Goal: Information Seeking & Learning: Find specific fact

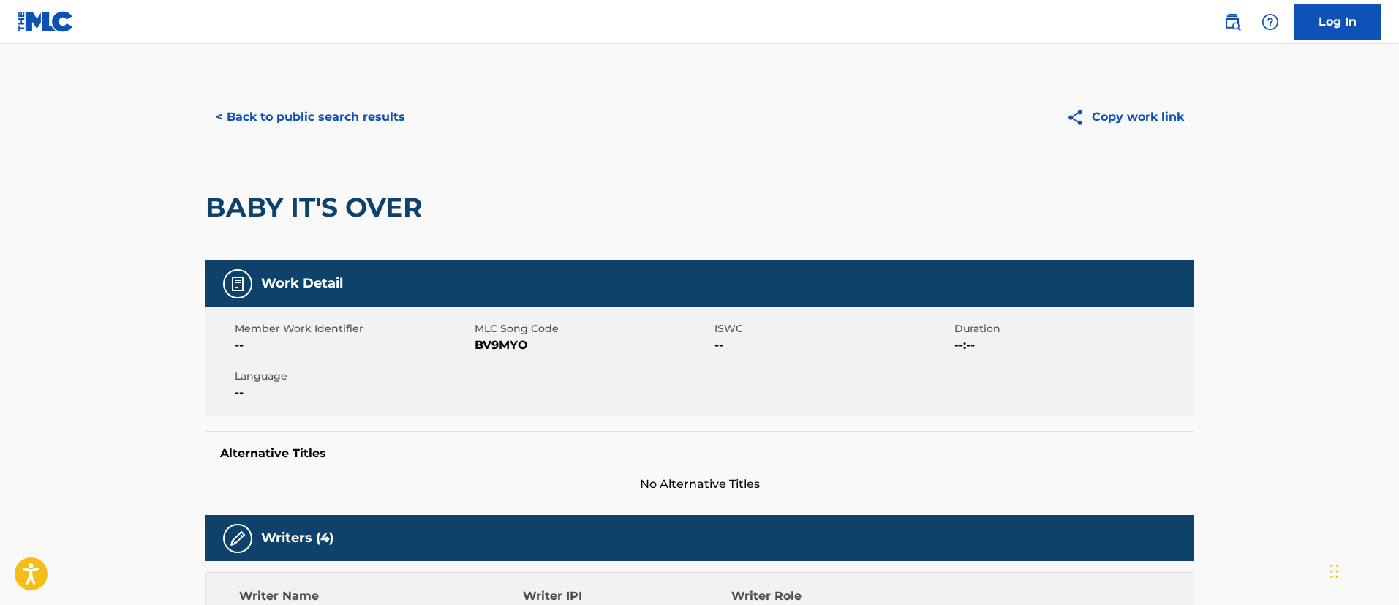
click at [339, 118] on button "< Back to public search results" at bounding box center [310, 117] width 210 height 37
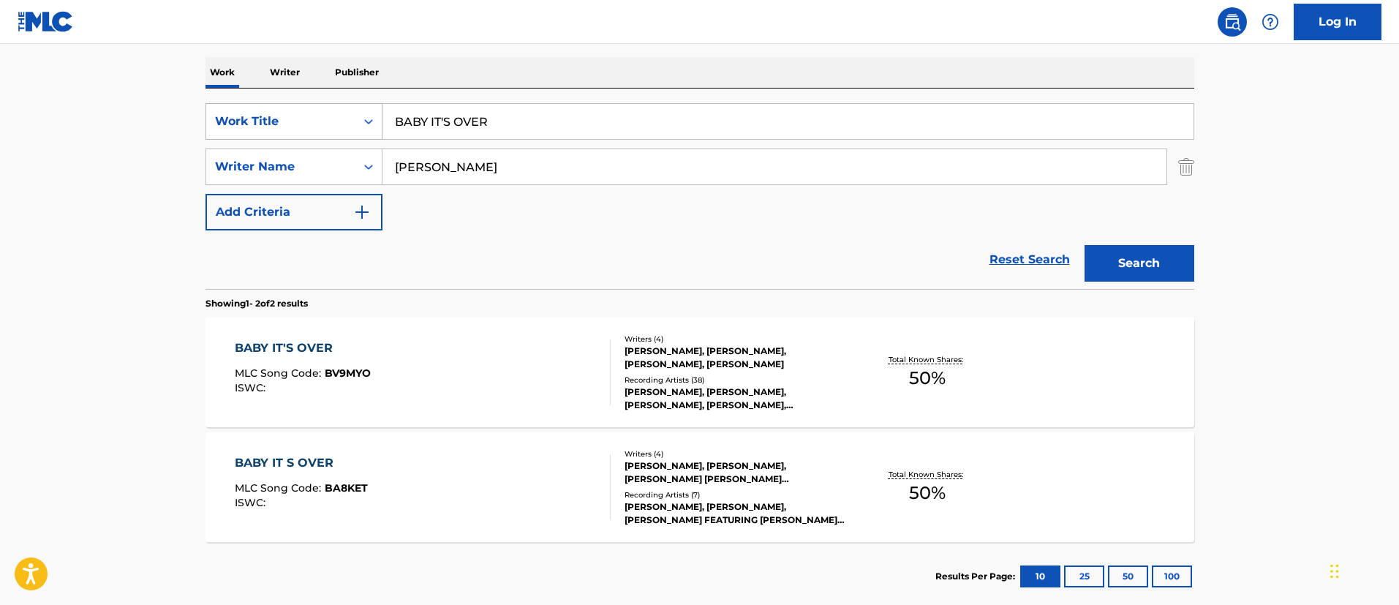
drag, startPoint x: 510, startPoint y: 127, endPoint x: 333, endPoint y: 110, distance: 178.4
click at [333, 110] on div "SearchWithCriteriafc7c73d8-879d-4568-a77b-7ab400521d53 Work Title BABY IT'S OVER" at bounding box center [699, 121] width 989 height 37
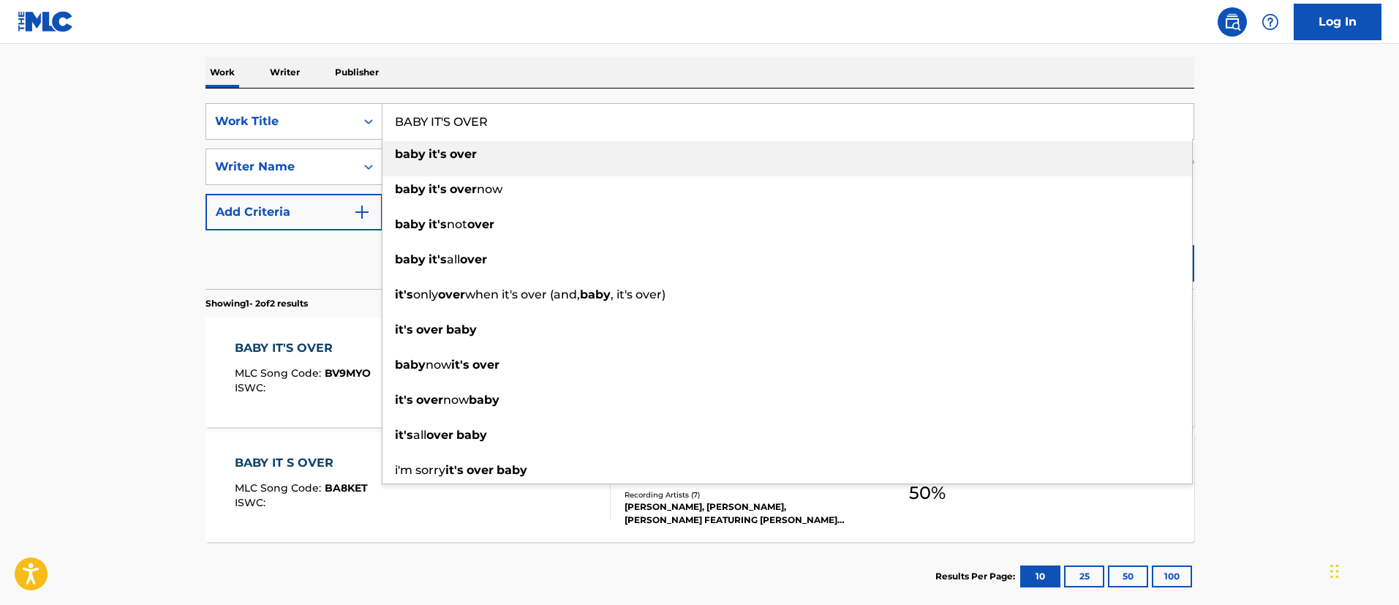
paste input "EAUTIFUL"
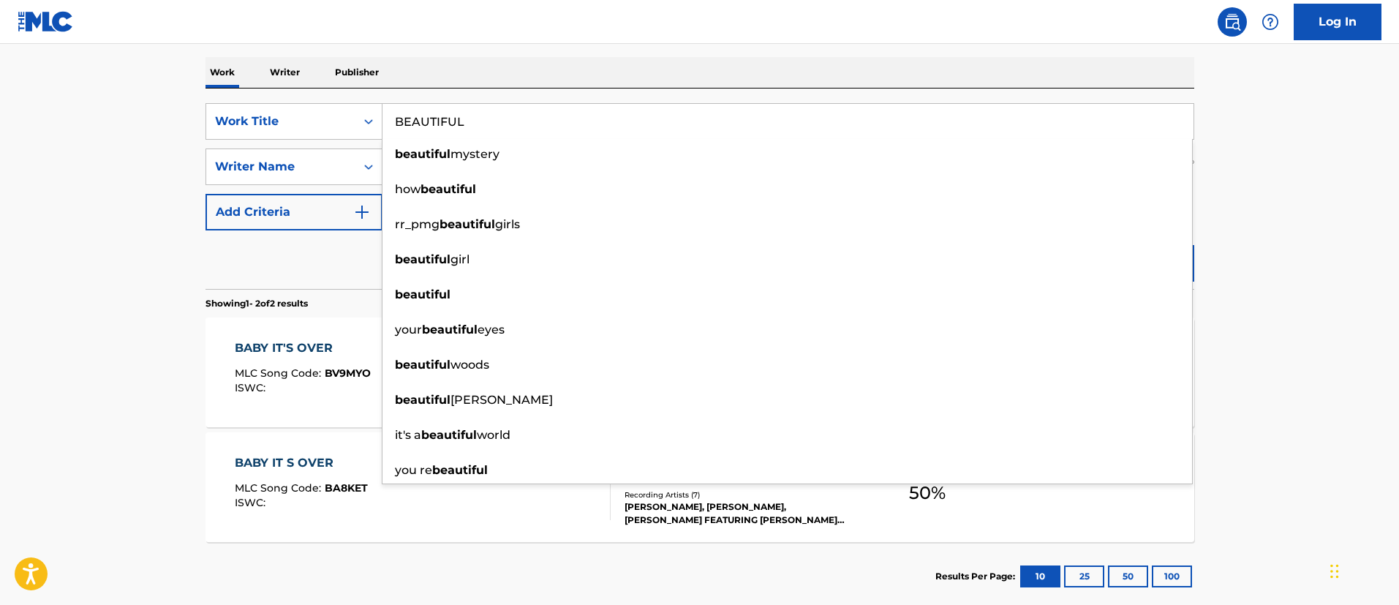
type input "BEAUTIFUL"
click at [1329, 271] on main "The MLC Public Work Search The accuracy and completeness of The MLC's data is d…" at bounding box center [699, 220] width 1399 height 796
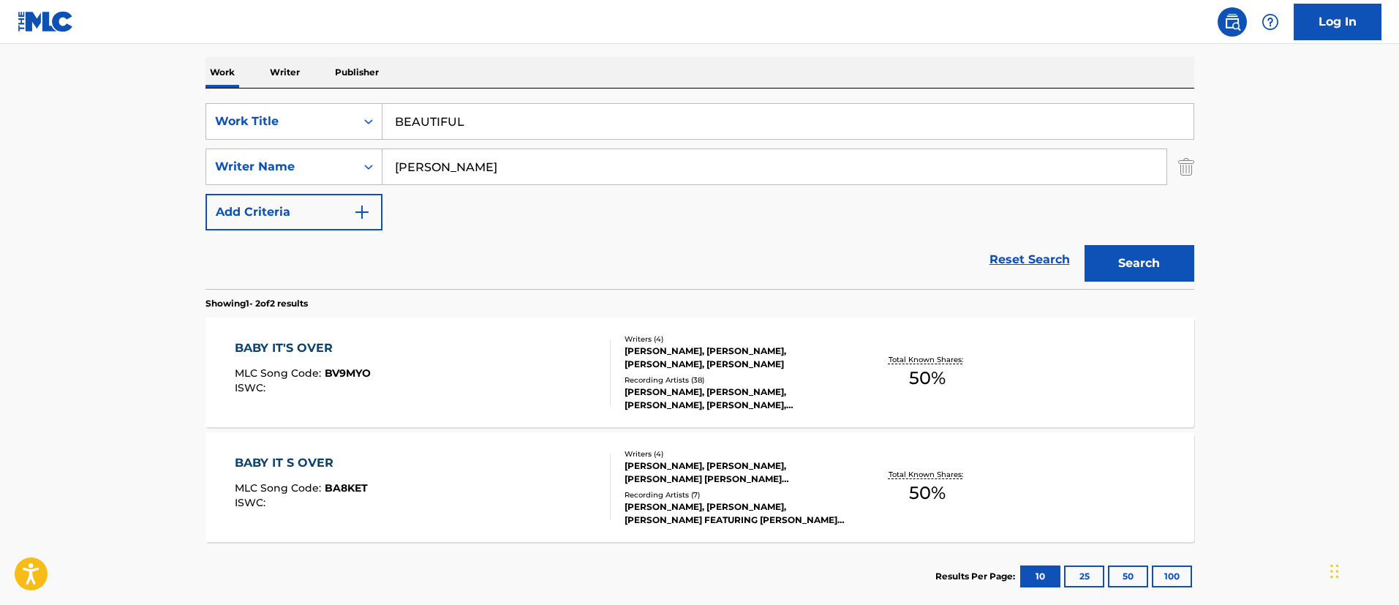
click at [1169, 266] on button "Search" at bounding box center [1139, 263] width 110 height 37
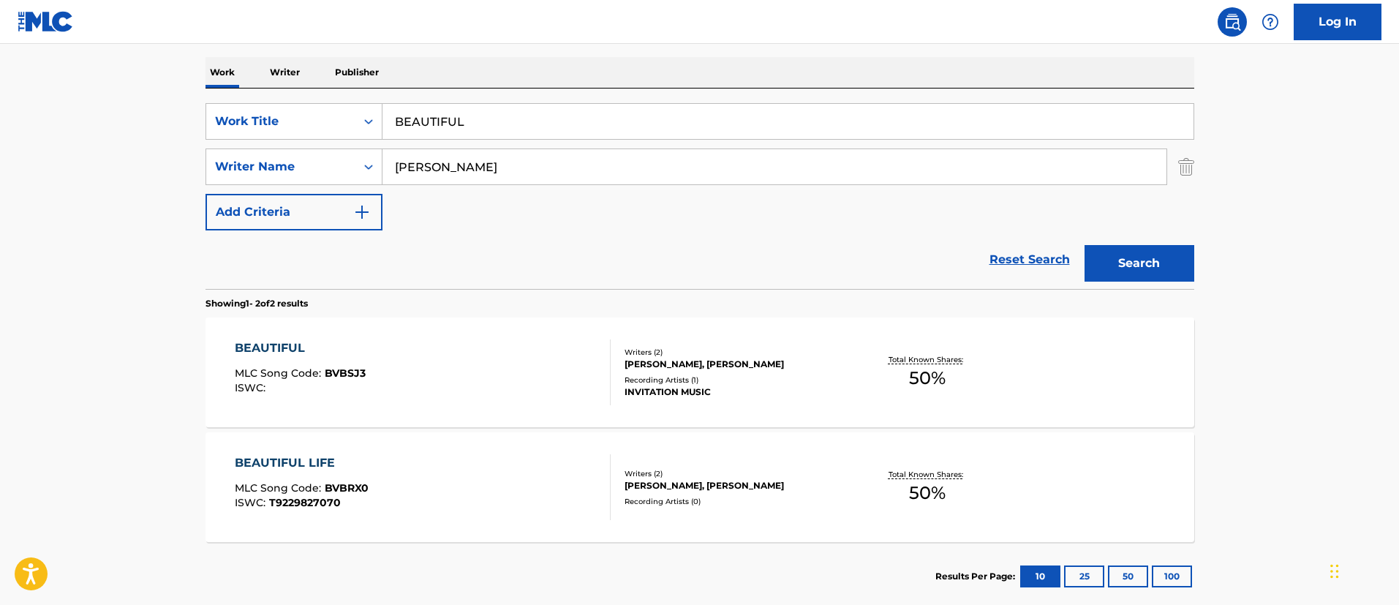
click at [295, 347] on div "BEAUTIFUL" at bounding box center [300, 348] width 131 height 18
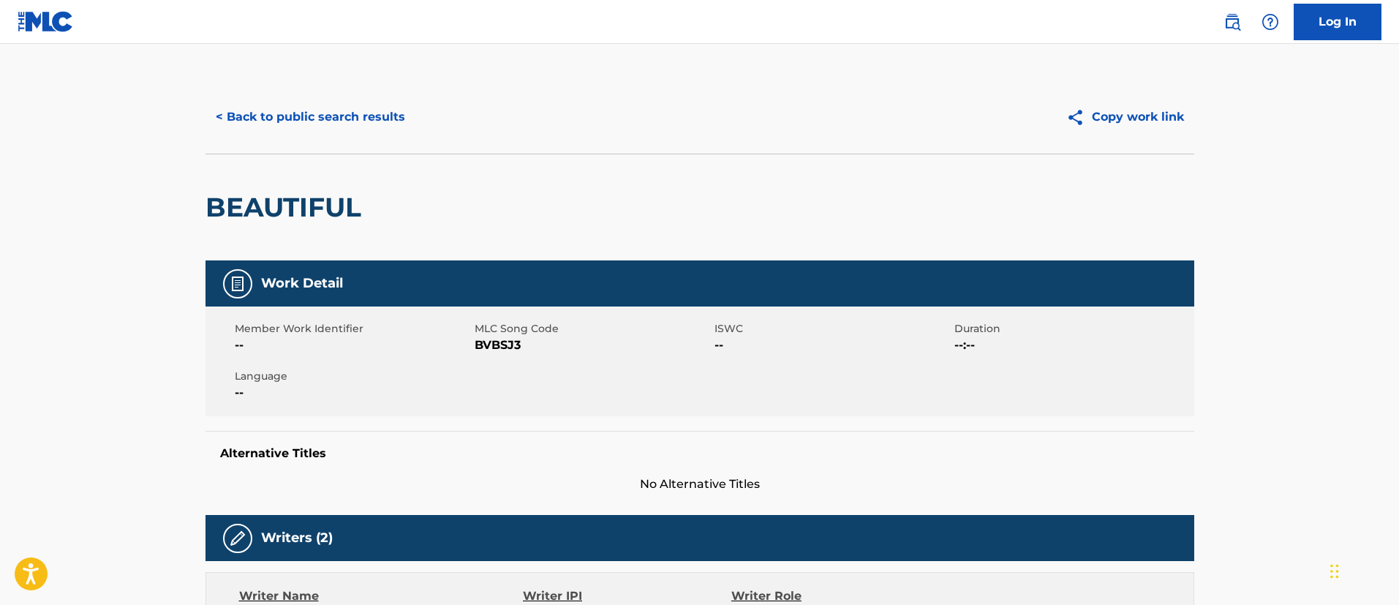
scroll to position [219, 0]
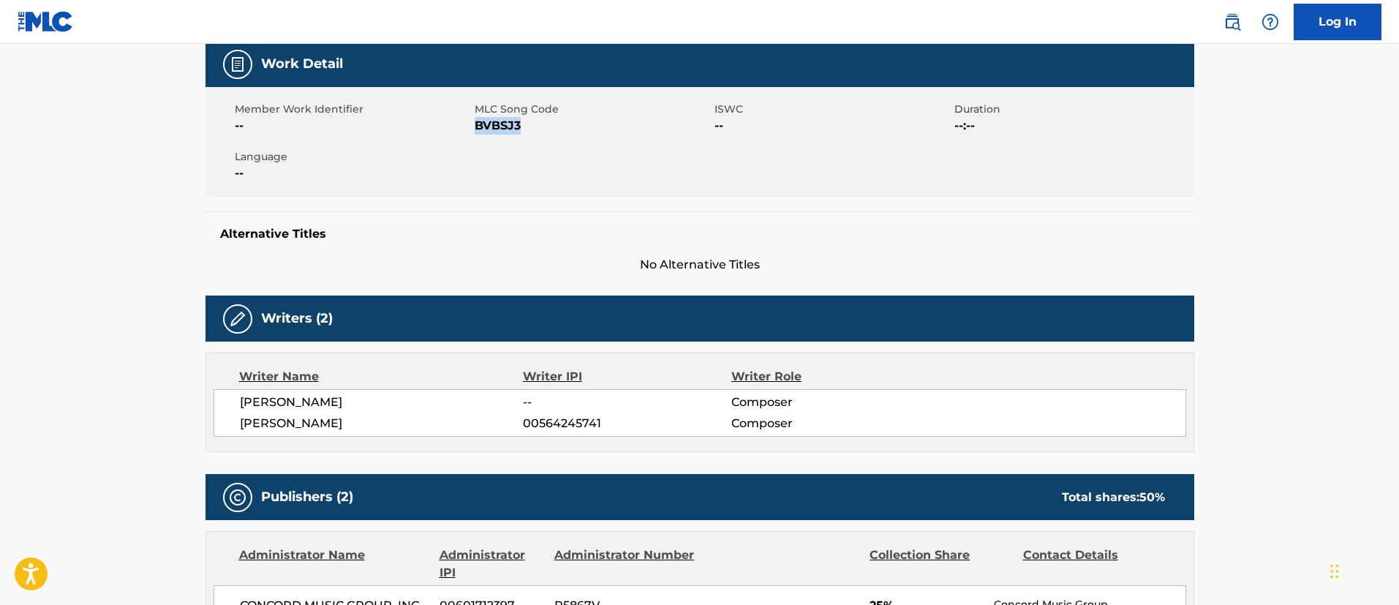
drag, startPoint x: 529, startPoint y: 124, endPoint x: 474, endPoint y: 128, distance: 55.0
click at [475, 128] on span "BVBSJ3" at bounding box center [593, 126] width 236 height 18
copy span "BVBSJ3"
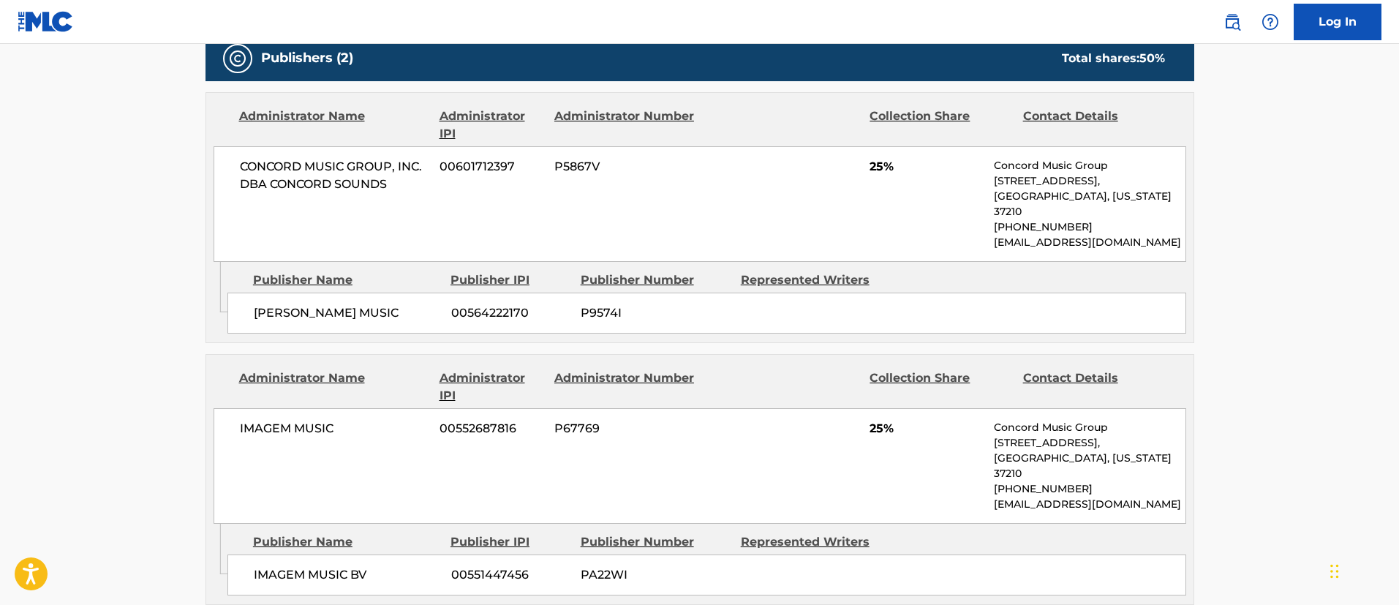
scroll to position [768, 0]
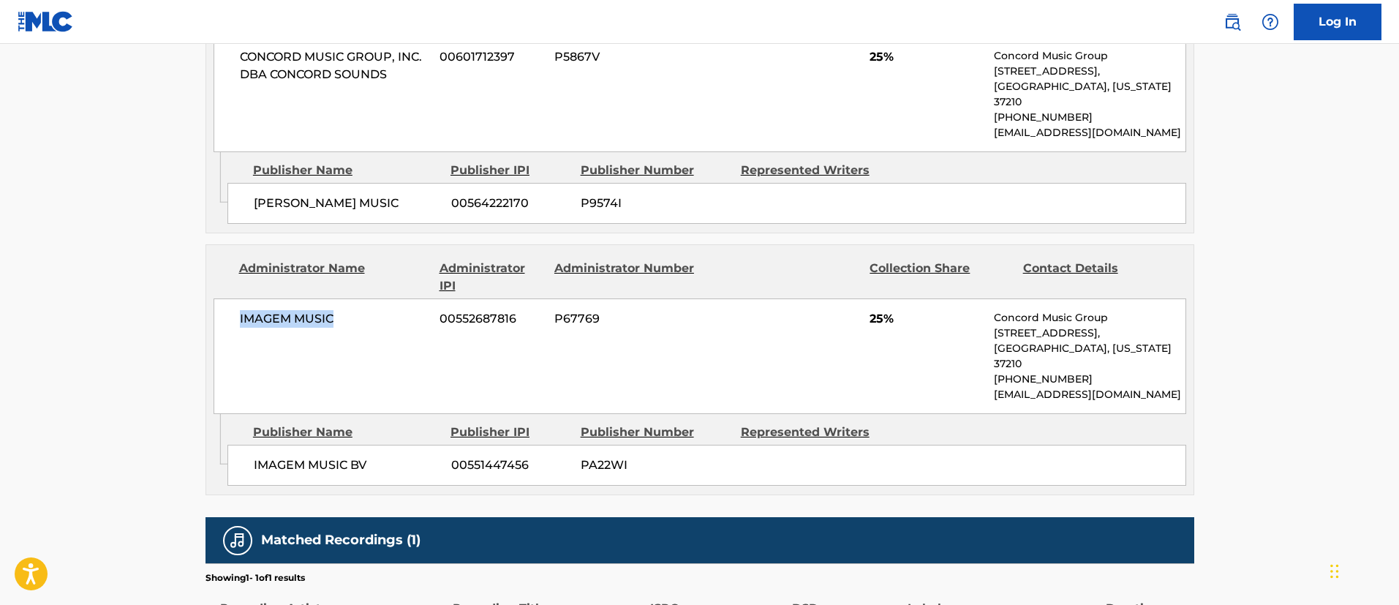
drag, startPoint x: 334, startPoint y: 302, endPoint x: 215, endPoint y: 298, distance: 119.3
click at [215, 298] on div "IMAGEM MUSIC 00552687816 P67769 25% Concord Music Group [STREET_ADDRESS][US_STA…" at bounding box center [700, 356] width 973 height 116
copy span "IMAGEM MUSIC"
drag, startPoint x: 527, startPoint y: 304, endPoint x: 431, endPoint y: 303, distance: 95.8
click at [431, 303] on div "IMAGEM MUSIC 00552687816 P67769 25% Concord Music Group [STREET_ADDRESS][US_STA…" at bounding box center [700, 356] width 973 height 116
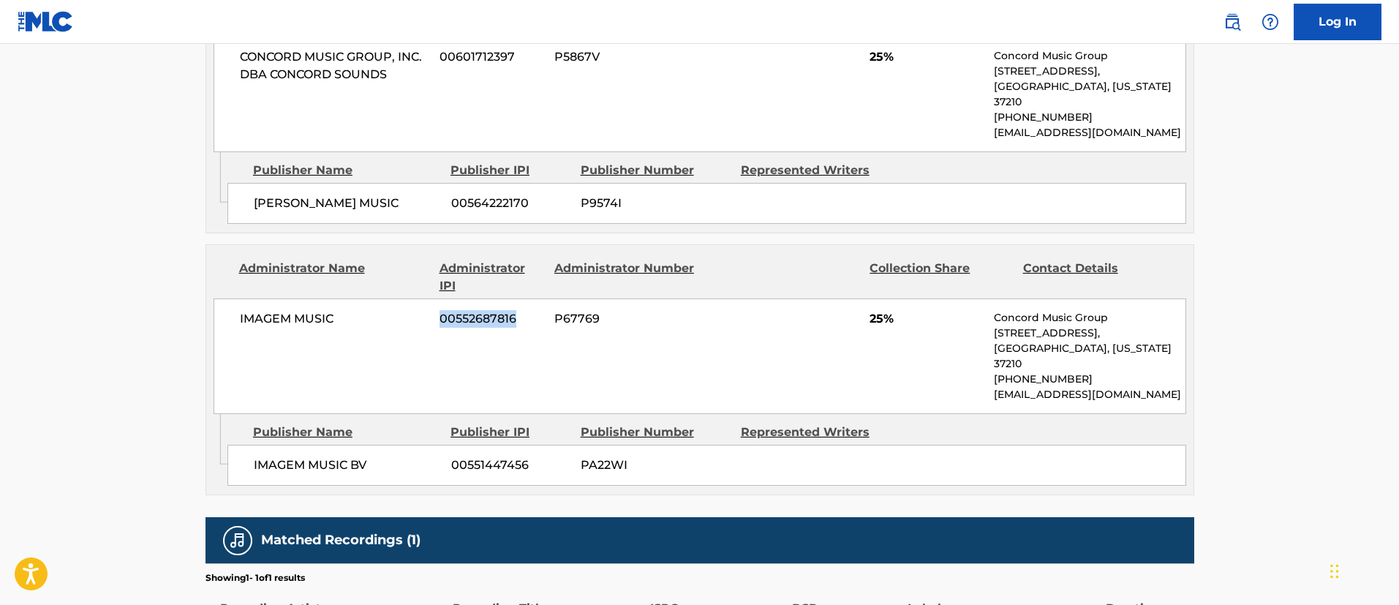
copy div "00552687816"
drag, startPoint x: 389, startPoint y: 435, endPoint x: 227, endPoint y: 430, distance: 161.7
click at [227, 445] on div "IMAGEM MUSIC BV 00551447456 PA22WI" at bounding box center [706, 465] width 959 height 41
copy span "IMAGEM MUSIC BV"
drag, startPoint x: 541, startPoint y: 430, endPoint x: 453, endPoint y: 424, distance: 88.7
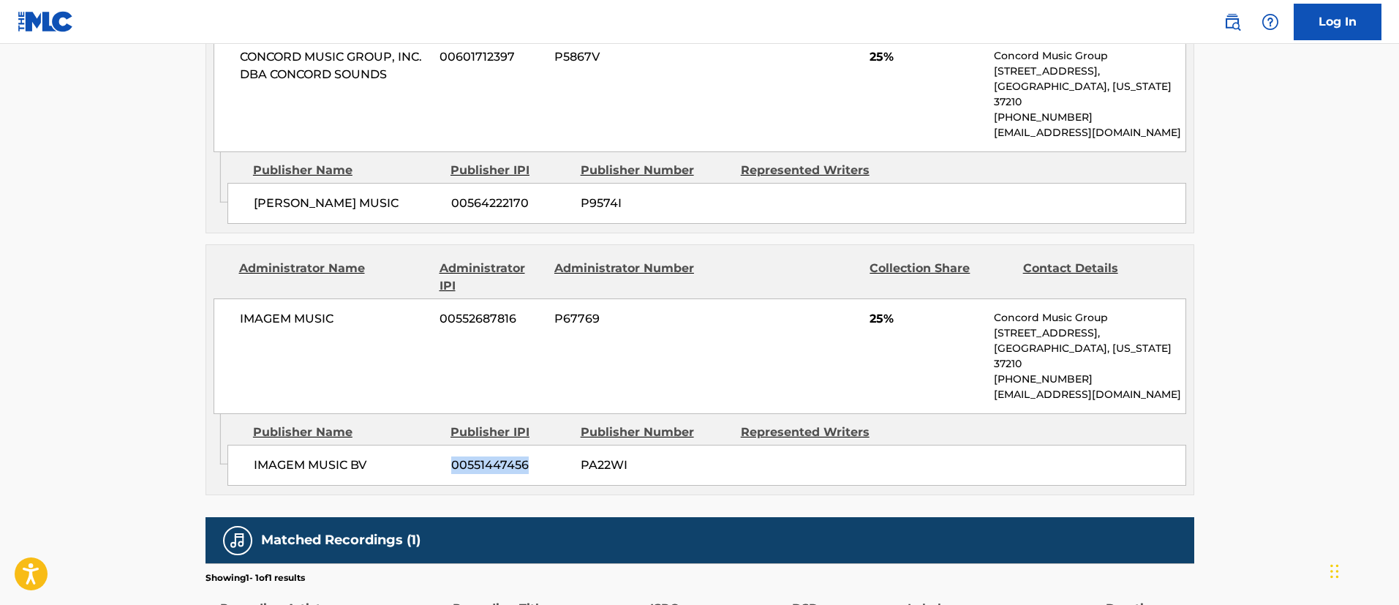
click at [453, 445] on div "IMAGEM MUSIC BV 00551447456 PA22WI" at bounding box center [706, 465] width 959 height 41
copy span "00551447456"
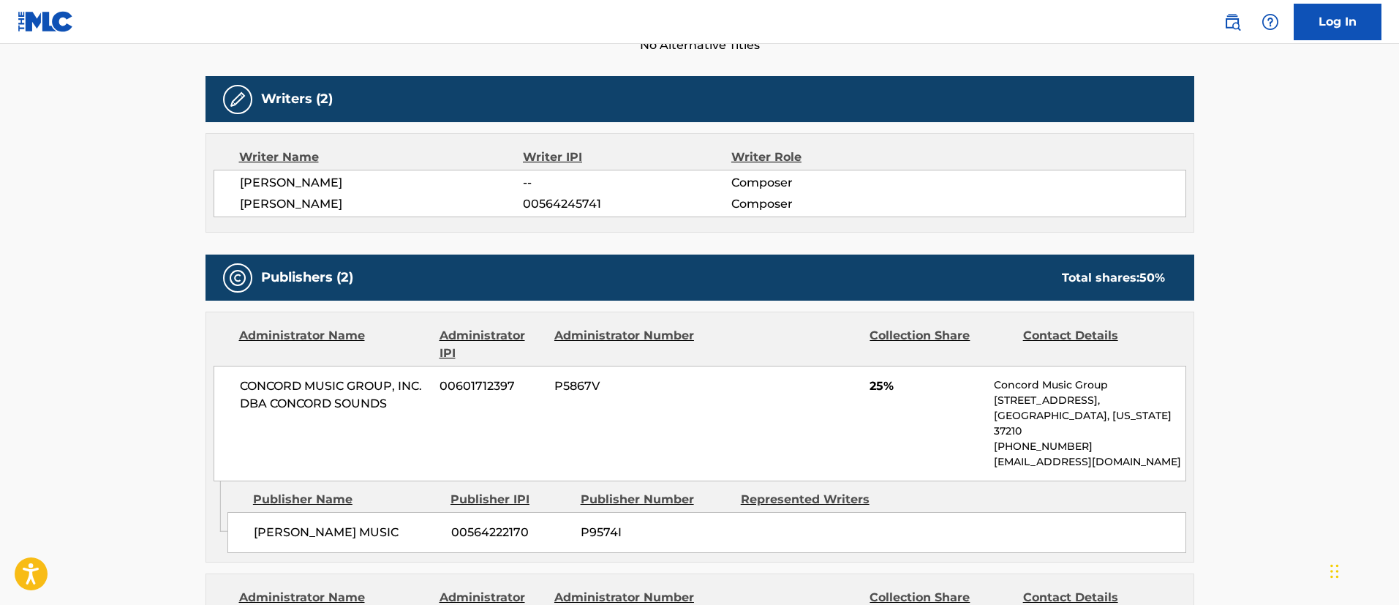
scroll to position [0, 0]
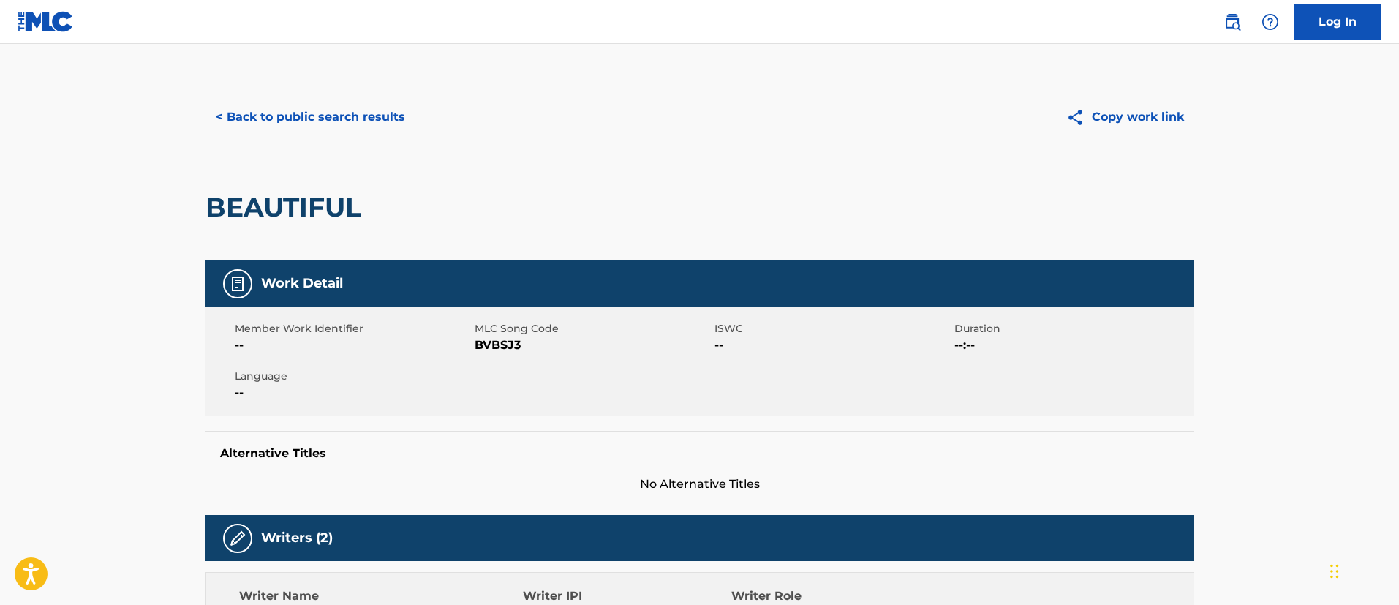
click at [304, 114] on button "< Back to public search results" at bounding box center [310, 117] width 210 height 37
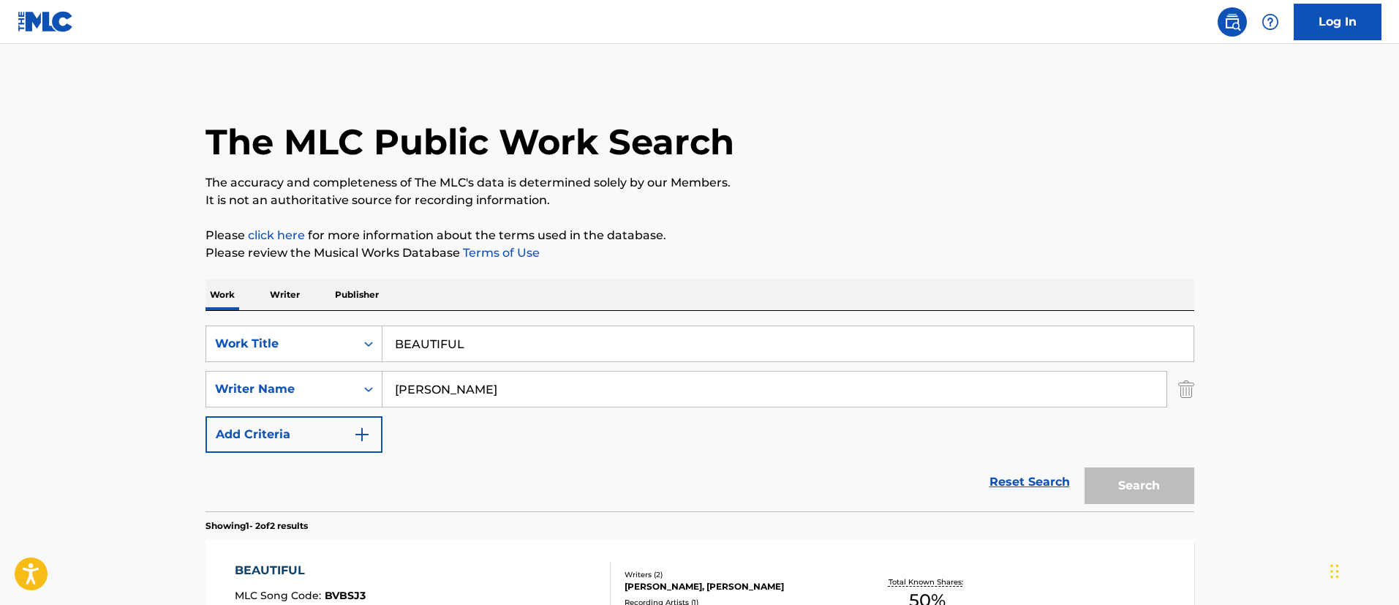
scroll to position [222, 0]
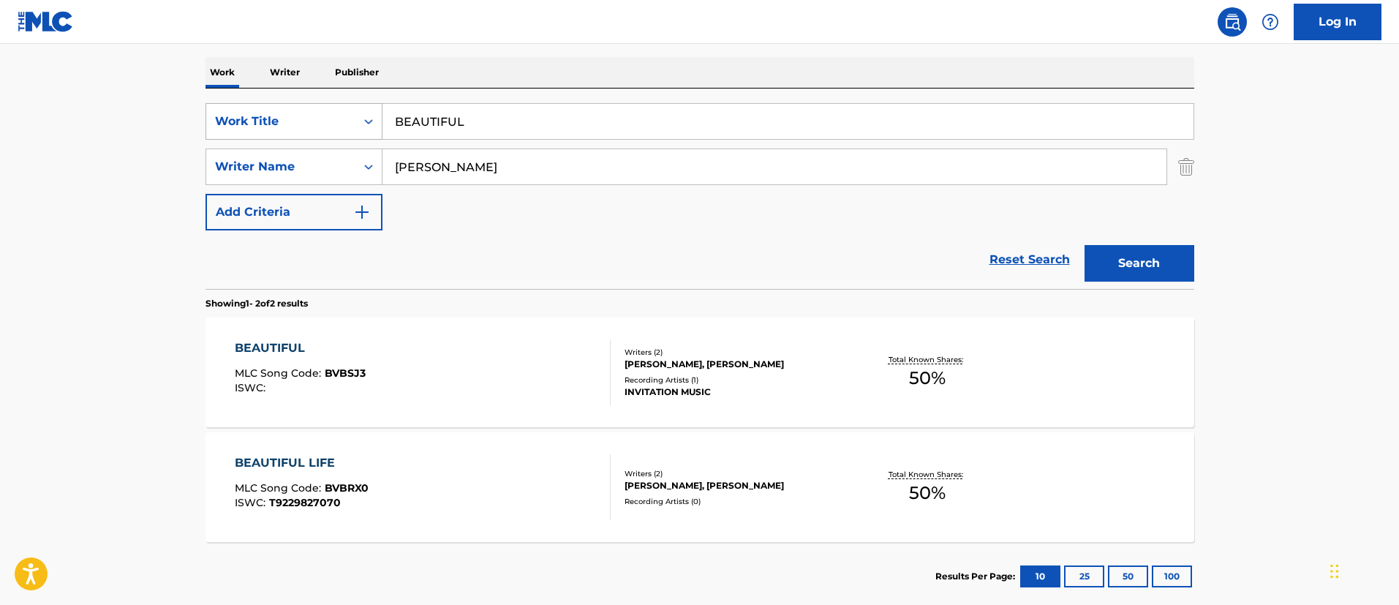
drag, startPoint x: 532, startPoint y: 125, endPoint x: 365, endPoint y: 116, distance: 167.7
click at [365, 116] on div "SearchWithCriteriafc7c73d8-879d-4568-a77b-7ab400521d53 Work Title BEAUTIFUL" at bounding box center [699, 121] width 989 height 37
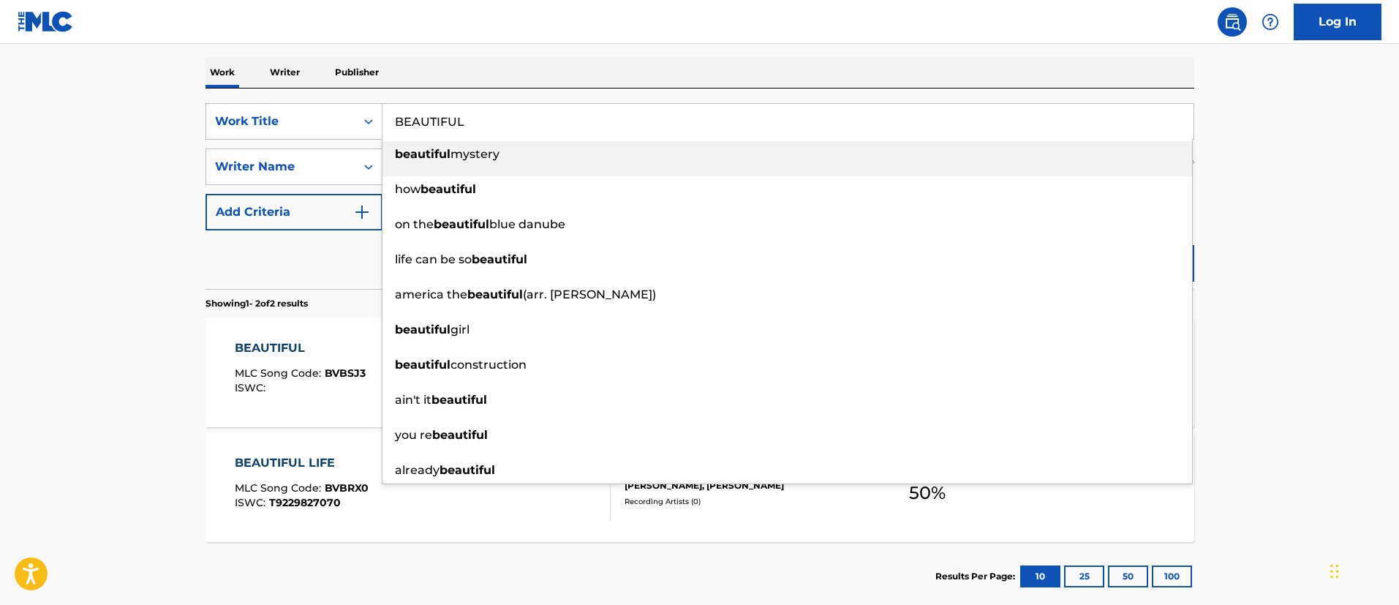
paste input "DAY"
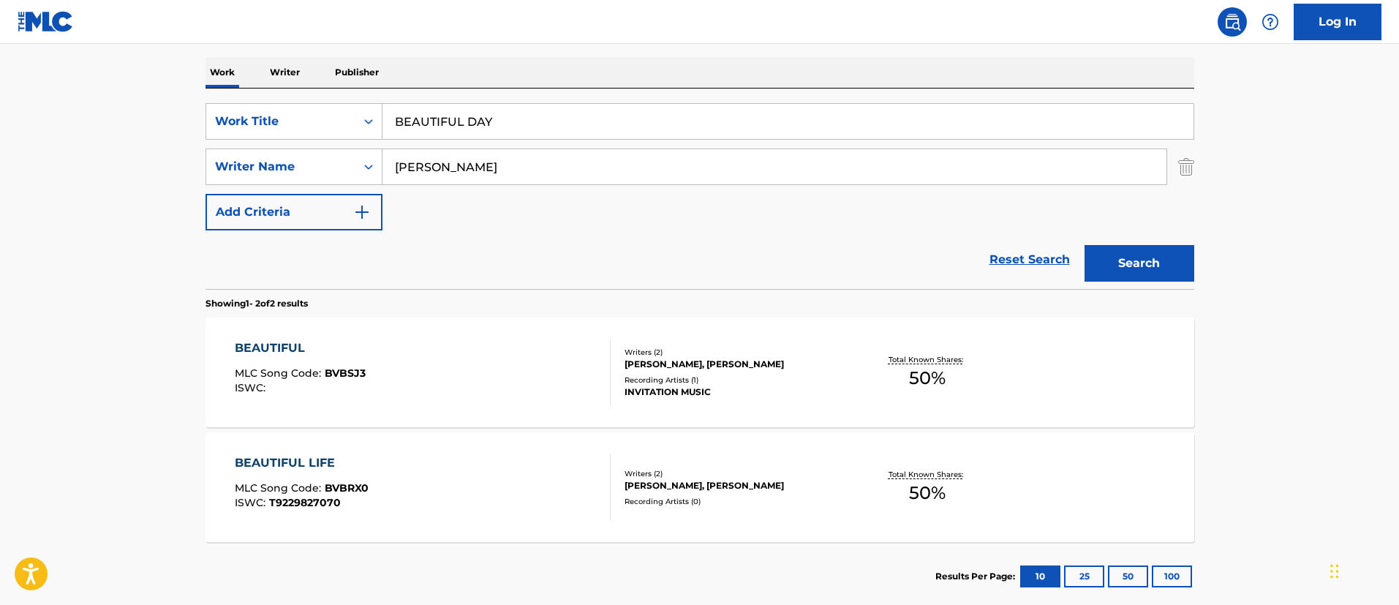
drag, startPoint x: 1306, startPoint y: 291, endPoint x: 1229, endPoint y: 280, distance: 77.6
click at [1302, 290] on main "The MLC Public Work Search The accuracy and completeness of The MLC's data is d…" at bounding box center [699, 220] width 1399 height 796
click at [1177, 266] on button "Search" at bounding box center [1139, 263] width 110 height 37
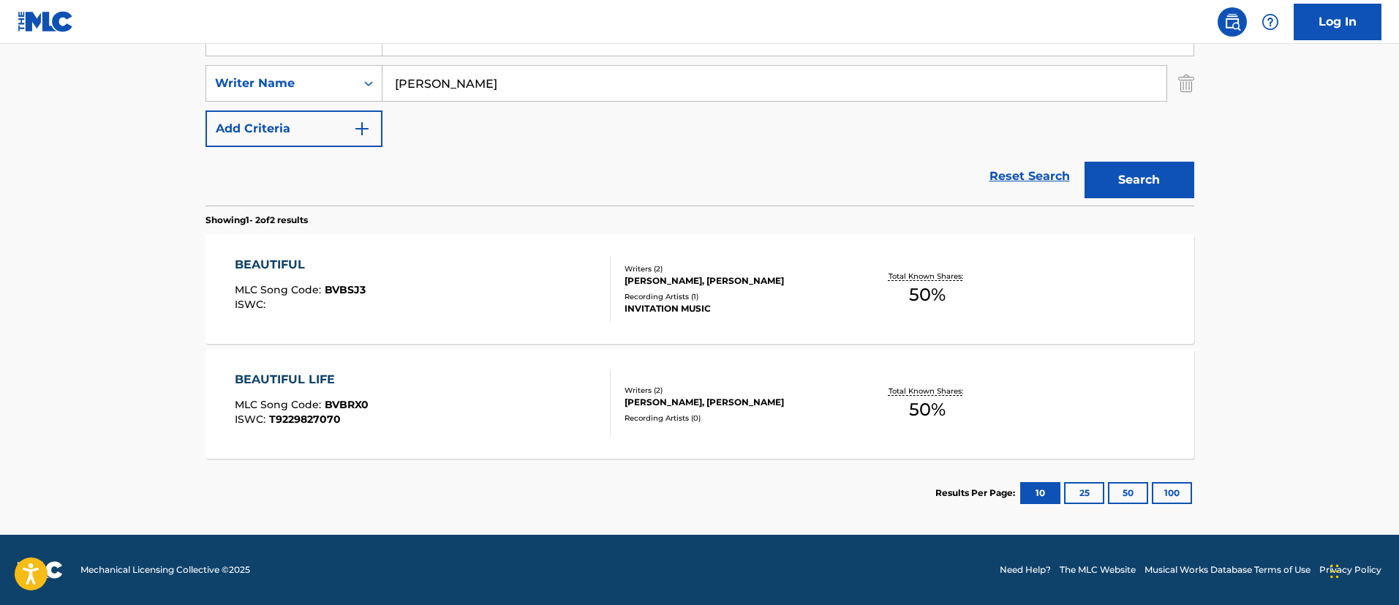
scroll to position [196, 0]
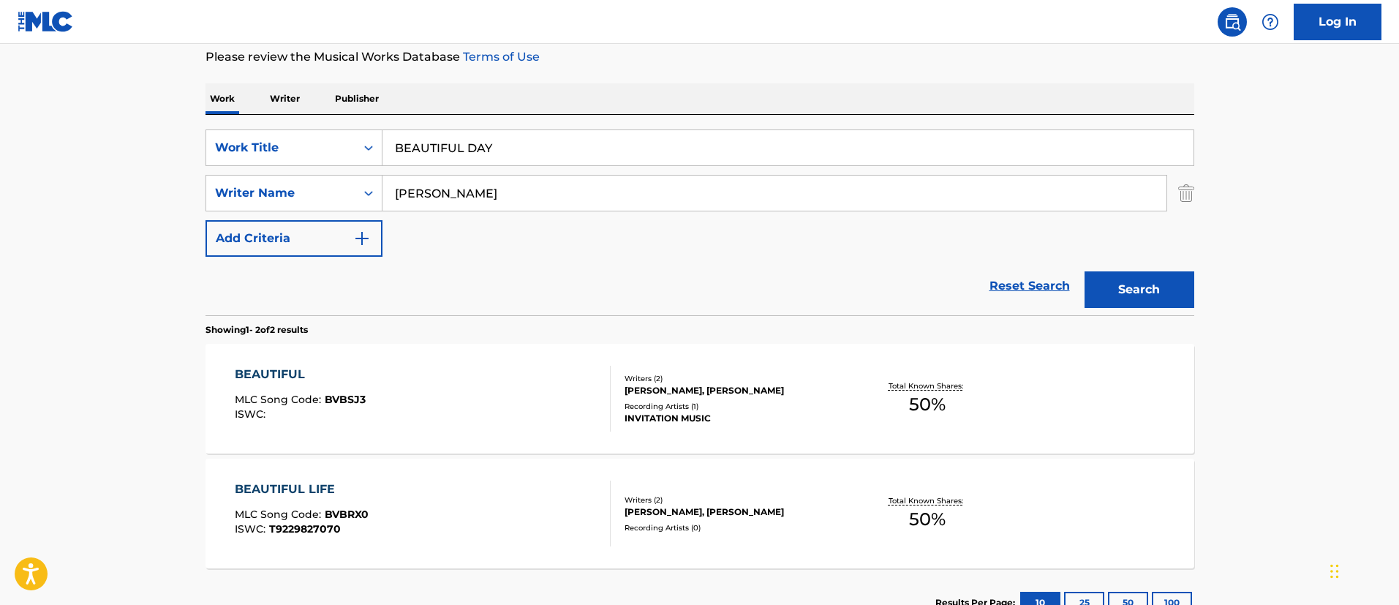
click at [536, 144] on input "BEAUTIFUL DAY" at bounding box center [787, 147] width 811 height 35
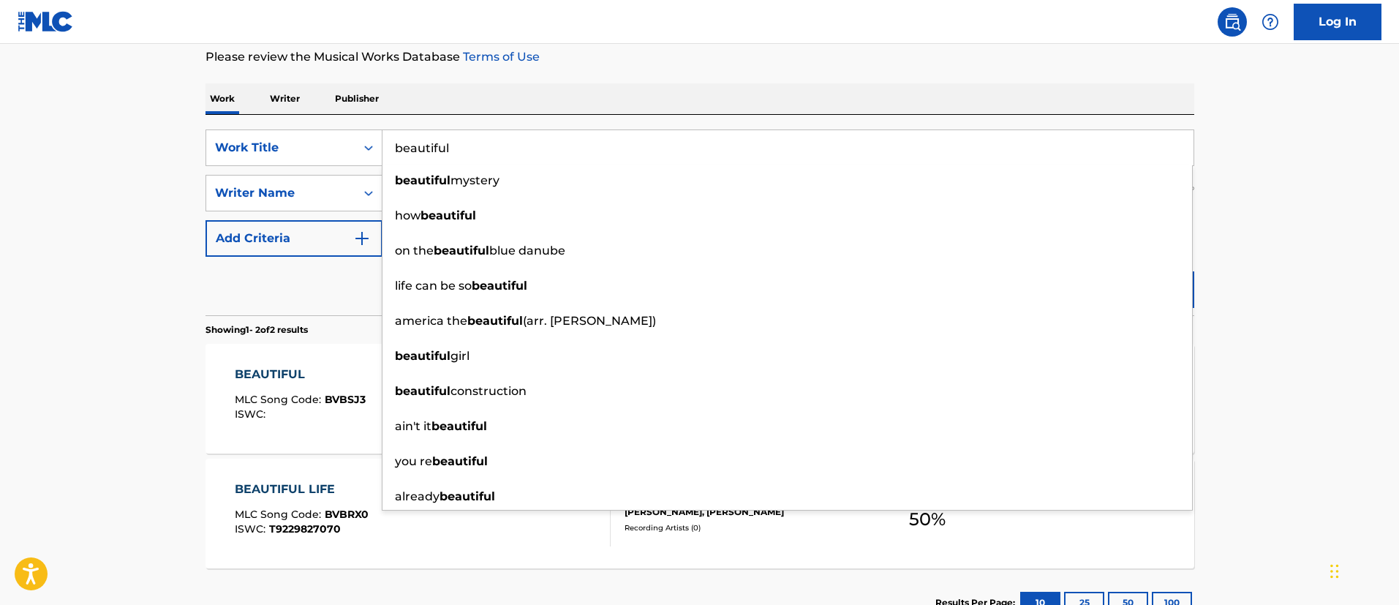
click at [1337, 307] on main "The MLC Public Work Search The accuracy and completeness of The MLC's data is d…" at bounding box center [699, 246] width 1399 height 796
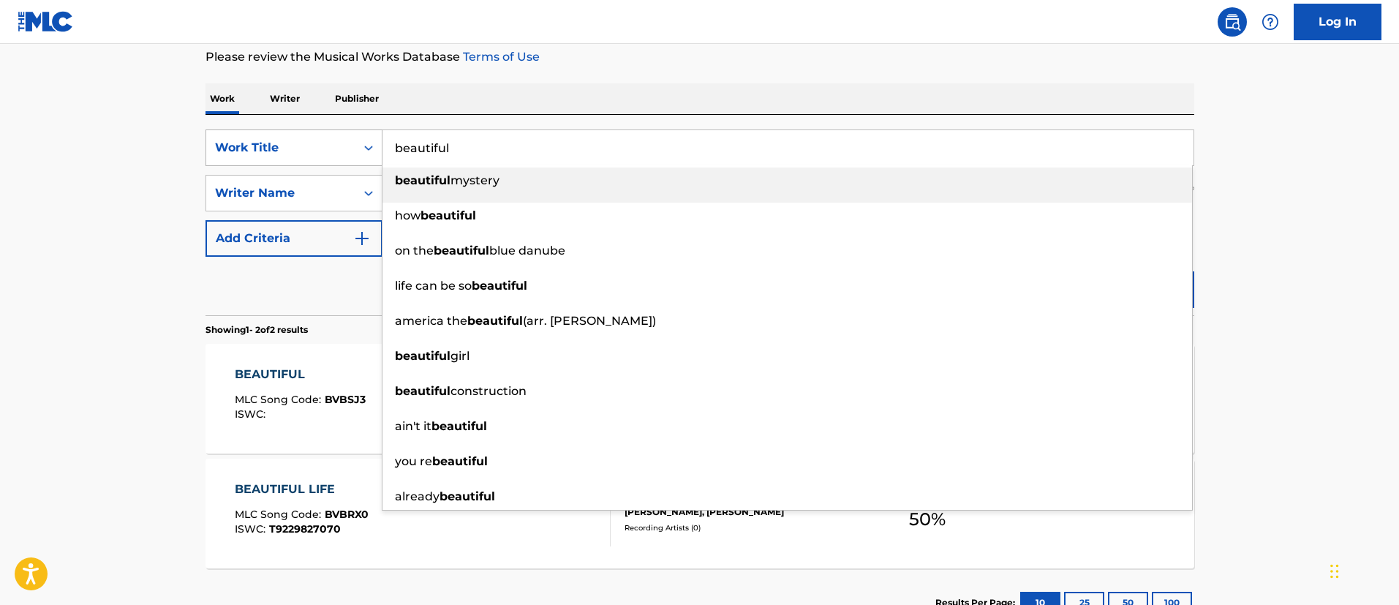
drag, startPoint x: 676, startPoint y: 145, endPoint x: 352, endPoint y: 132, distance: 323.5
click at [352, 132] on div "SearchWithCriteriafc7c73d8-879d-4568-a77b-7ab400521d53 Work Title beautiful bea…" at bounding box center [699, 147] width 989 height 37
paste input "BEAUTIFUL DAY"
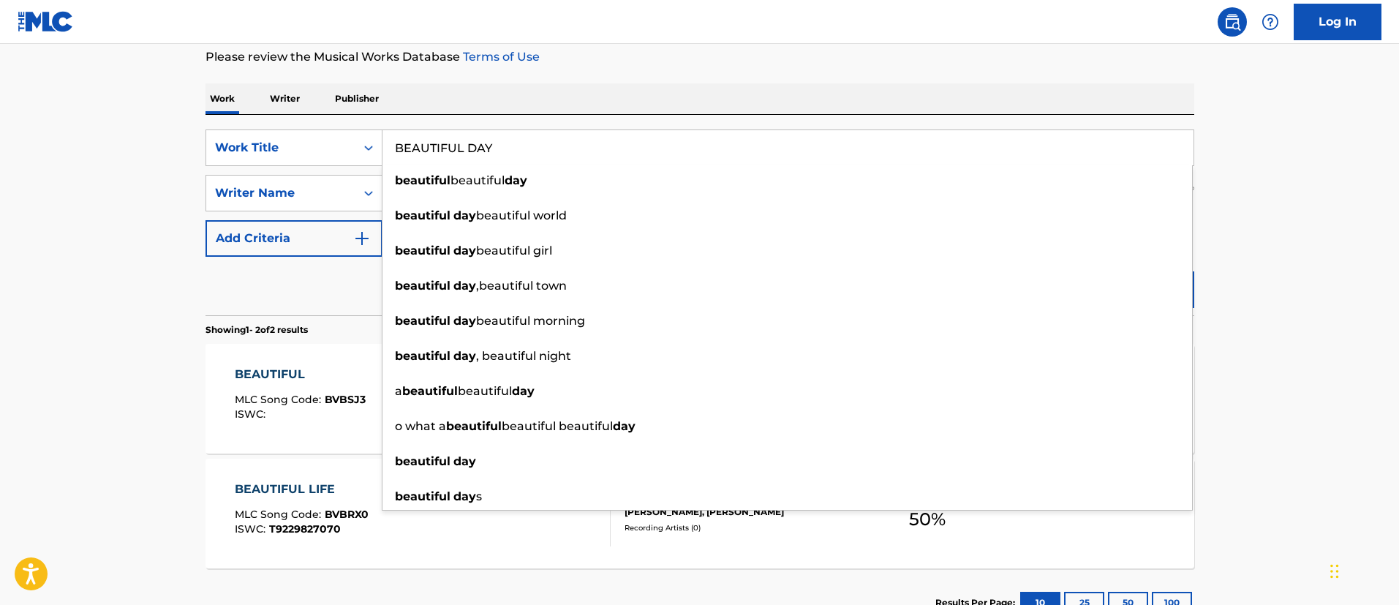
type input "BEAUTIFUL DAY"
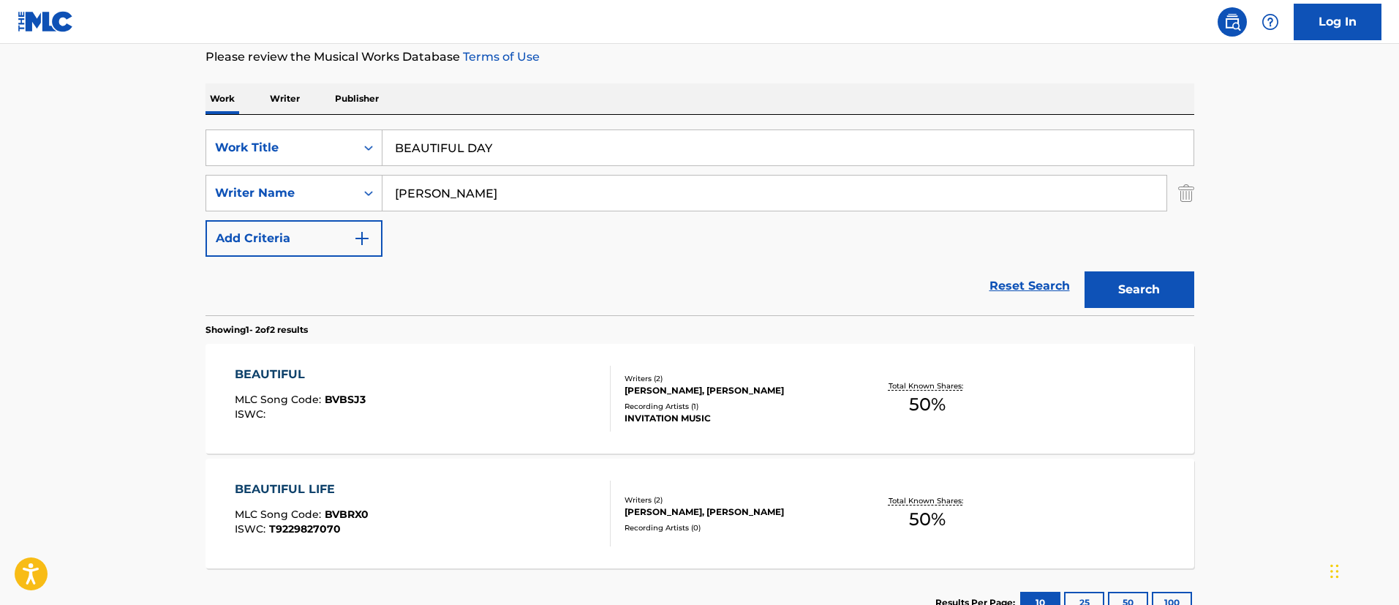
click at [1232, 511] on main "The MLC Public Work Search The accuracy and completeness of The MLC's data is d…" at bounding box center [699, 246] width 1399 height 796
drag, startPoint x: 550, startPoint y: 190, endPoint x: 417, endPoint y: 167, distance: 135.1
click at [417, 167] on div "SearchWithCriteriafc7c73d8-879d-4568-a77b-7ab400521d53 Work Title BEAUTIFUL DAY…" at bounding box center [699, 192] width 989 height 127
paste input "[PERSON_NAME]"
drag, startPoint x: 641, startPoint y: 200, endPoint x: 279, endPoint y: 166, distance: 362.8
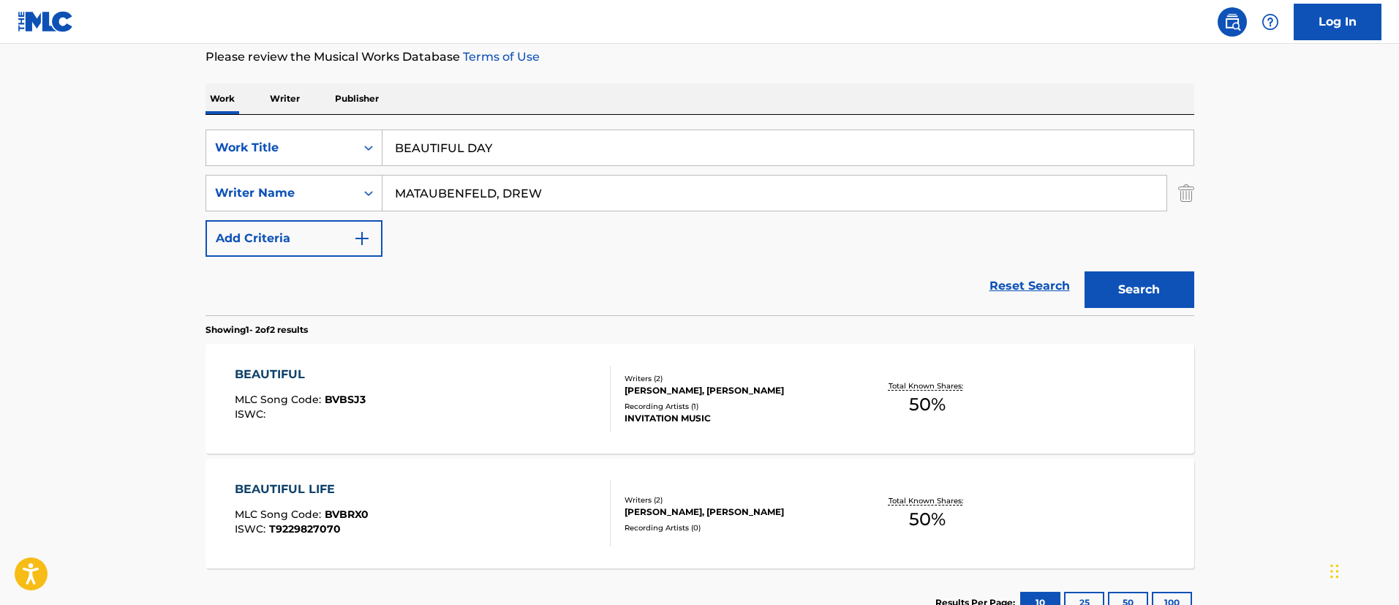
click at [279, 166] on div "SearchWithCriteriafc7c73d8-879d-4568-a77b-7ab400521d53 Work Title BEAUTIFUL DAY…" at bounding box center [699, 192] width 989 height 127
paste input "Search Form"
click at [1138, 297] on button "Search" at bounding box center [1139, 289] width 110 height 37
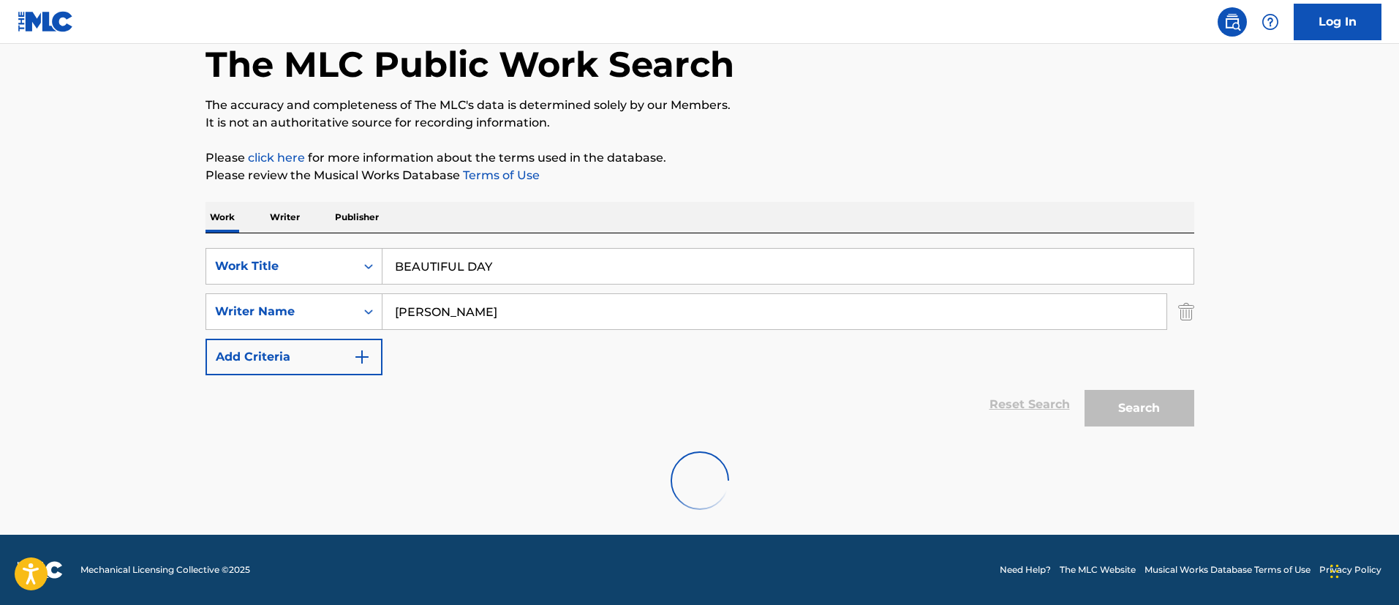
scroll to position [191, 0]
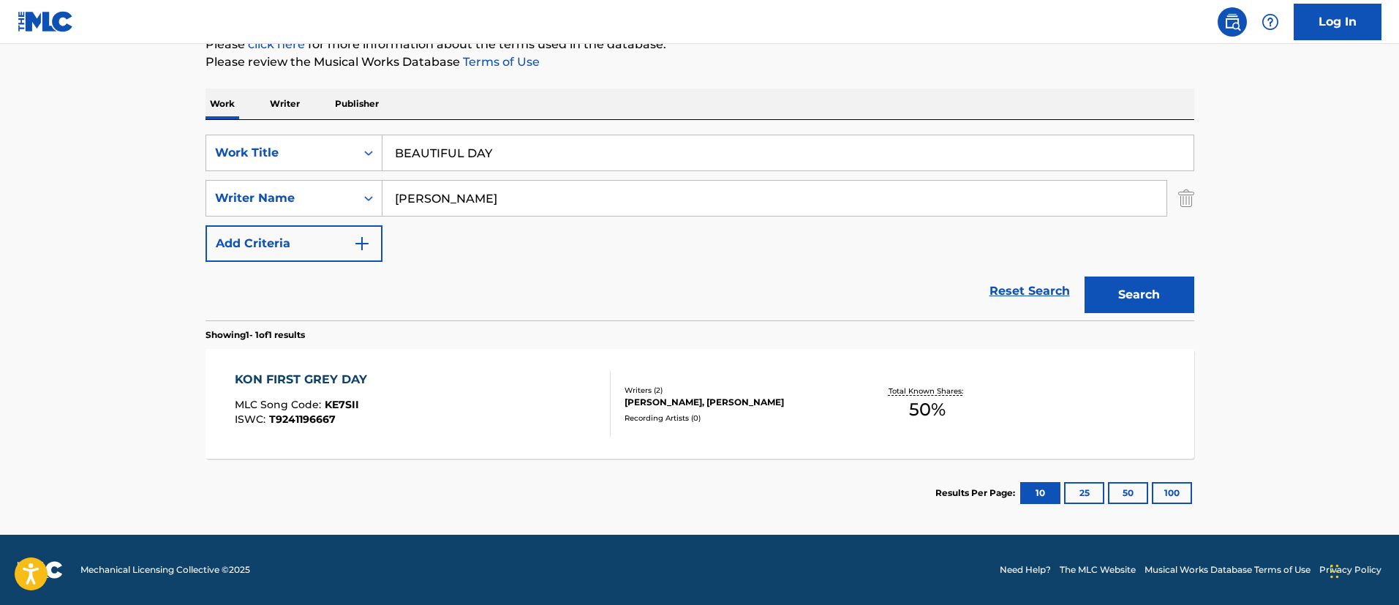
click at [488, 202] on input "[PERSON_NAME]" at bounding box center [774, 198] width 784 height 35
drag, startPoint x: 486, startPoint y: 197, endPoint x: 361, endPoint y: 203, distance: 124.4
click at [361, 203] on div "SearchWithCriteria12f5240d-638f-45c5-9447-09e1798c57c0 Writer Name [PERSON_NAME]" at bounding box center [699, 198] width 989 height 37
type input "DREW"
click at [1084, 276] on button "Search" at bounding box center [1139, 294] width 110 height 37
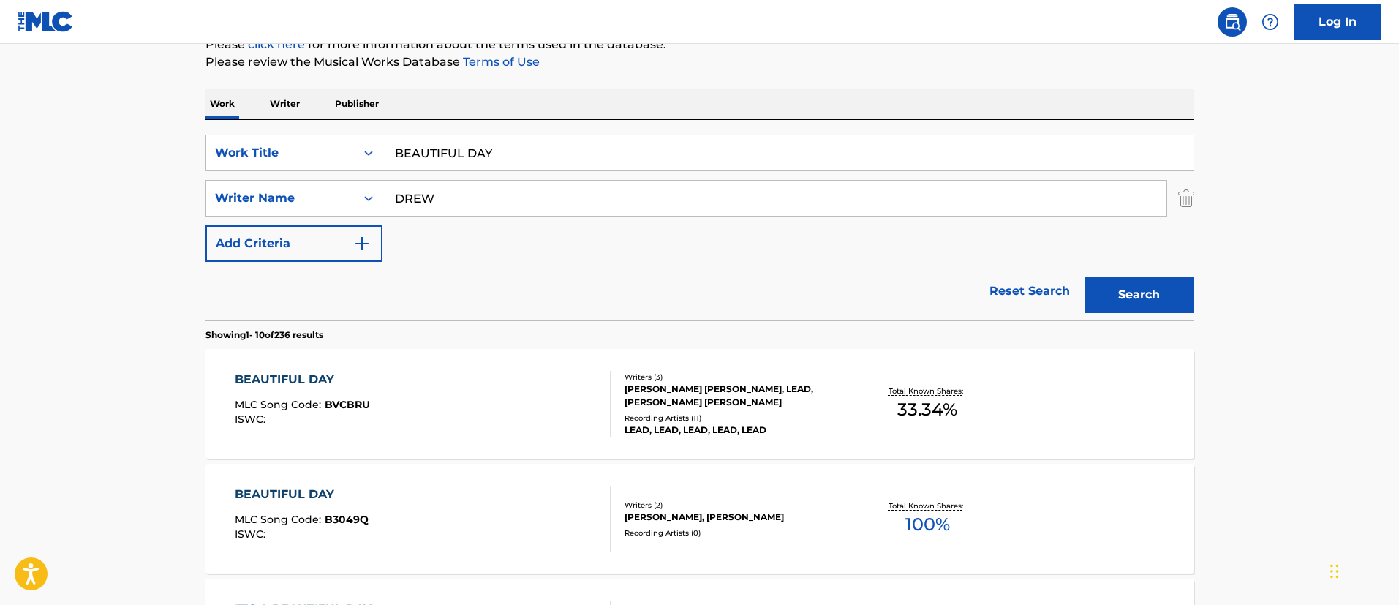
click at [324, 378] on div "BEAUTIFUL DAY" at bounding box center [302, 380] width 135 height 18
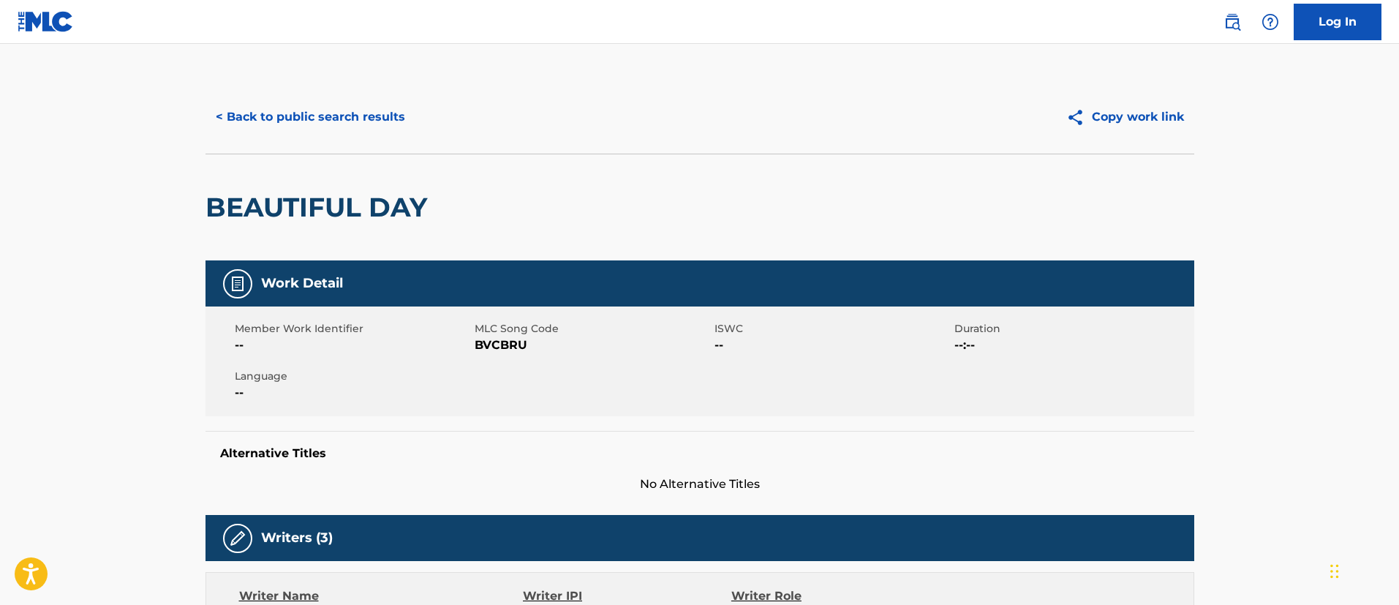
click at [346, 123] on button "< Back to public search results" at bounding box center [310, 117] width 210 height 37
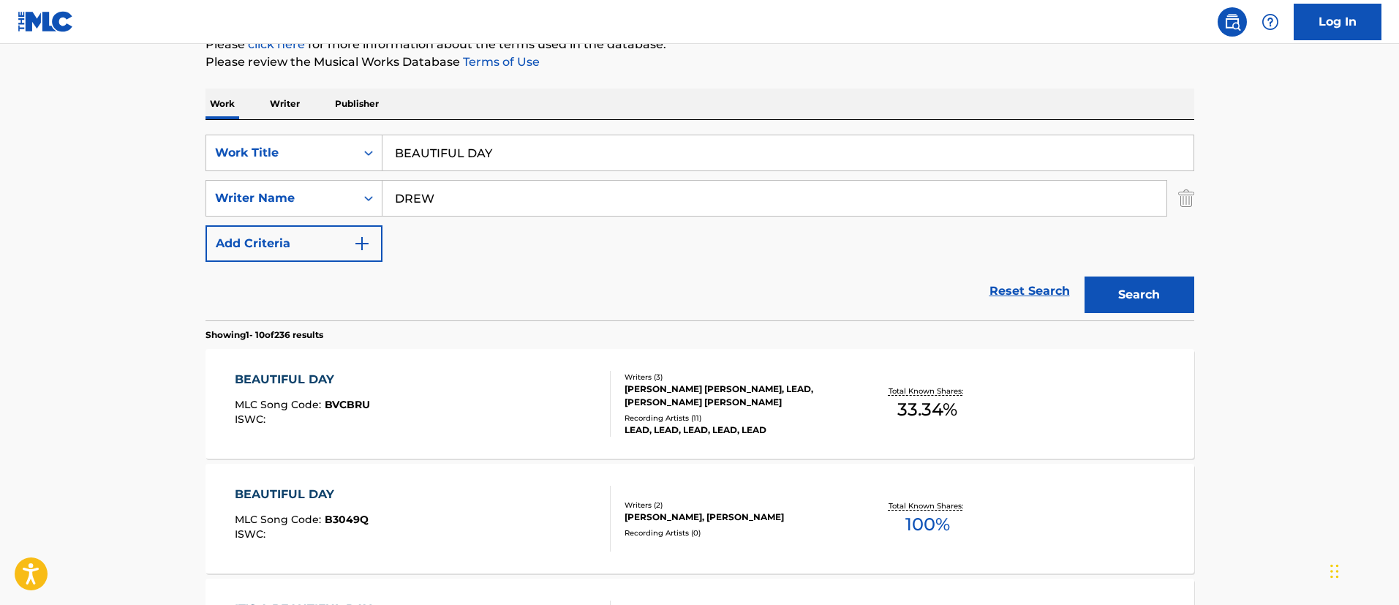
scroll to position [301, 0]
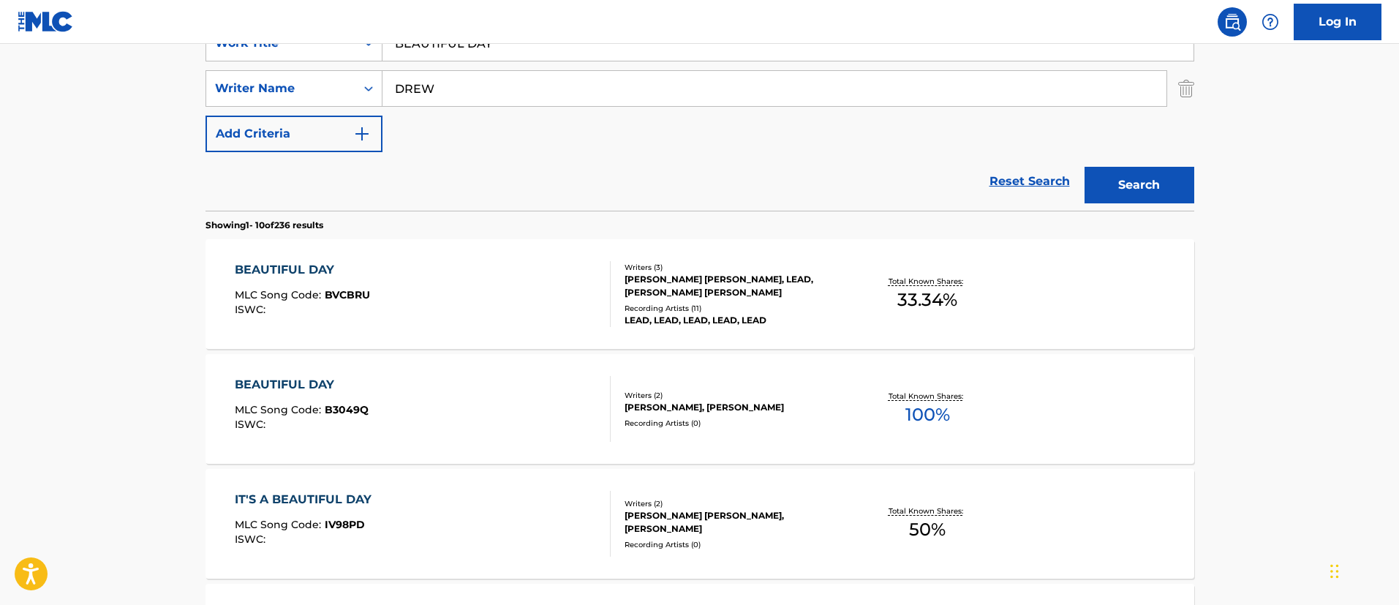
click at [326, 386] on div "BEAUTIFUL DAY" at bounding box center [302, 385] width 134 height 18
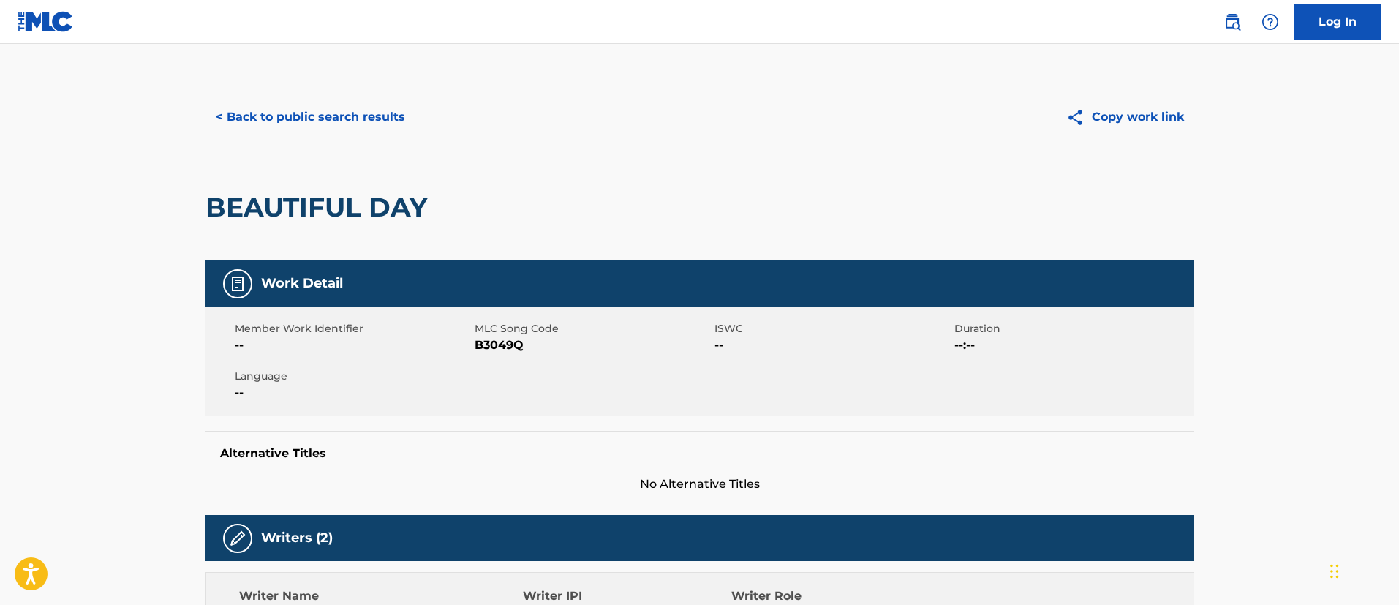
click at [320, 115] on button "< Back to public search results" at bounding box center [310, 117] width 210 height 37
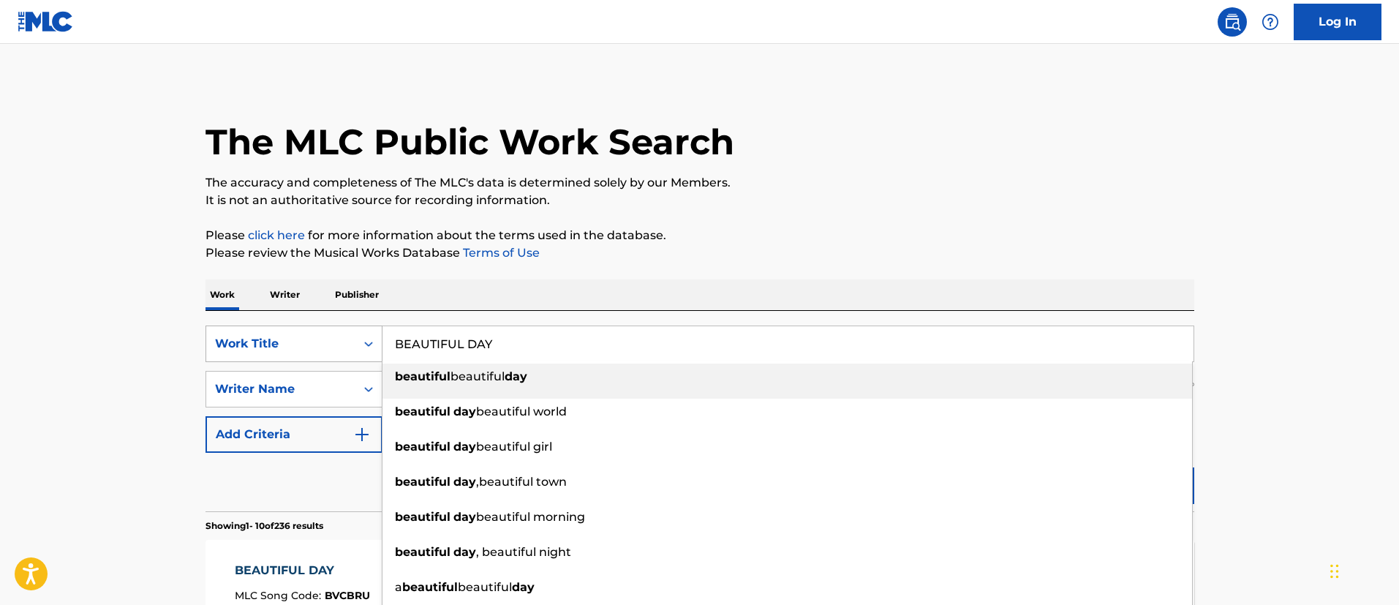
drag, startPoint x: 524, startPoint y: 342, endPoint x: 376, endPoint y: 338, distance: 148.5
click at [376, 338] on div "SearchWithCriteriafc7c73d8-879d-4568-a77b-7ab400521d53 Work Title BEAUTIFUL DAY…" at bounding box center [699, 343] width 989 height 37
paste input "LIFE"
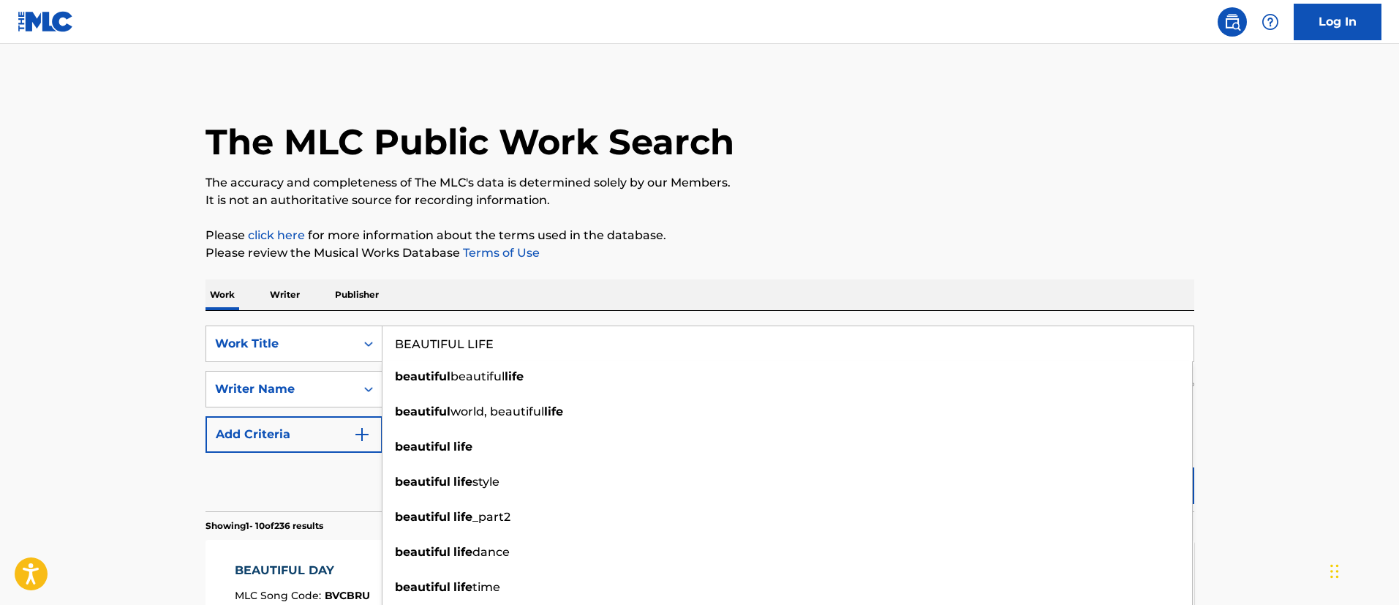
type input "BEAUTIFUL LIFE"
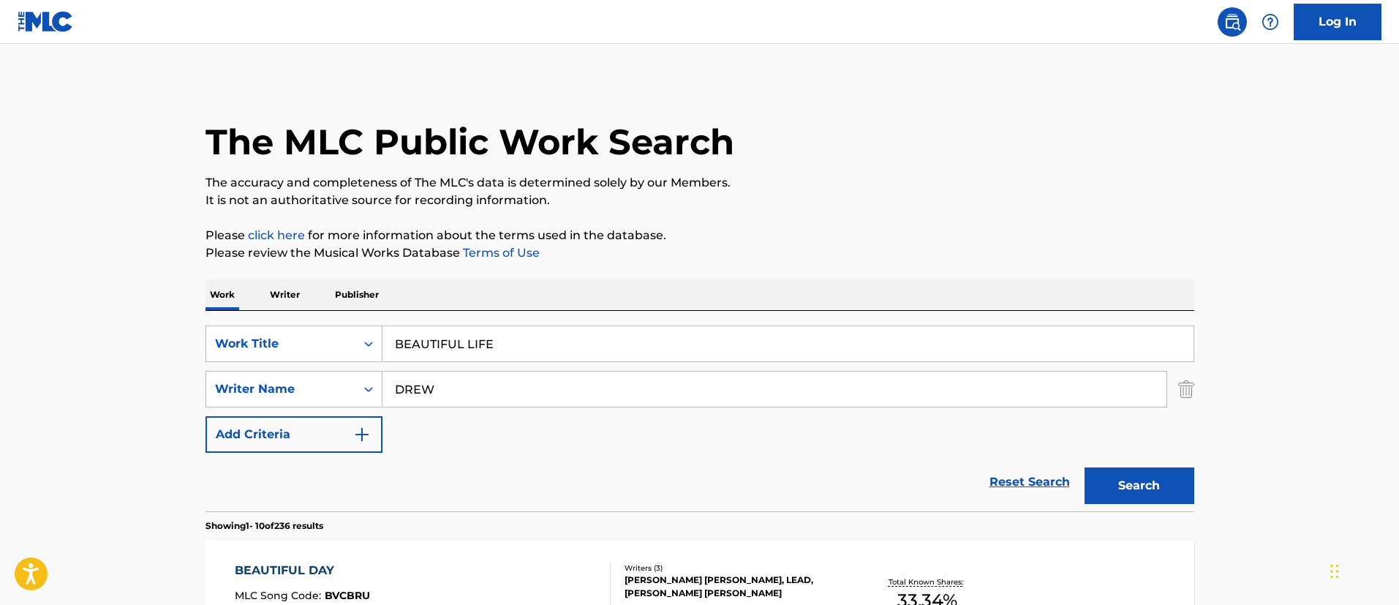
click at [1171, 484] on button "Search" at bounding box center [1139, 485] width 110 height 37
drag, startPoint x: 501, startPoint y: 391, endPoint x: 339, endPoint y: 382, distance: 161.8
click at [339, 382] on div "SearchWithCriteria12f5240d-638f-45c5-9447-09e1798c57c0 Writer Name [PERSON_NAME]" at bounding box center [699, 389] width 989 height 37
paste input "[PERSON_NAME]"
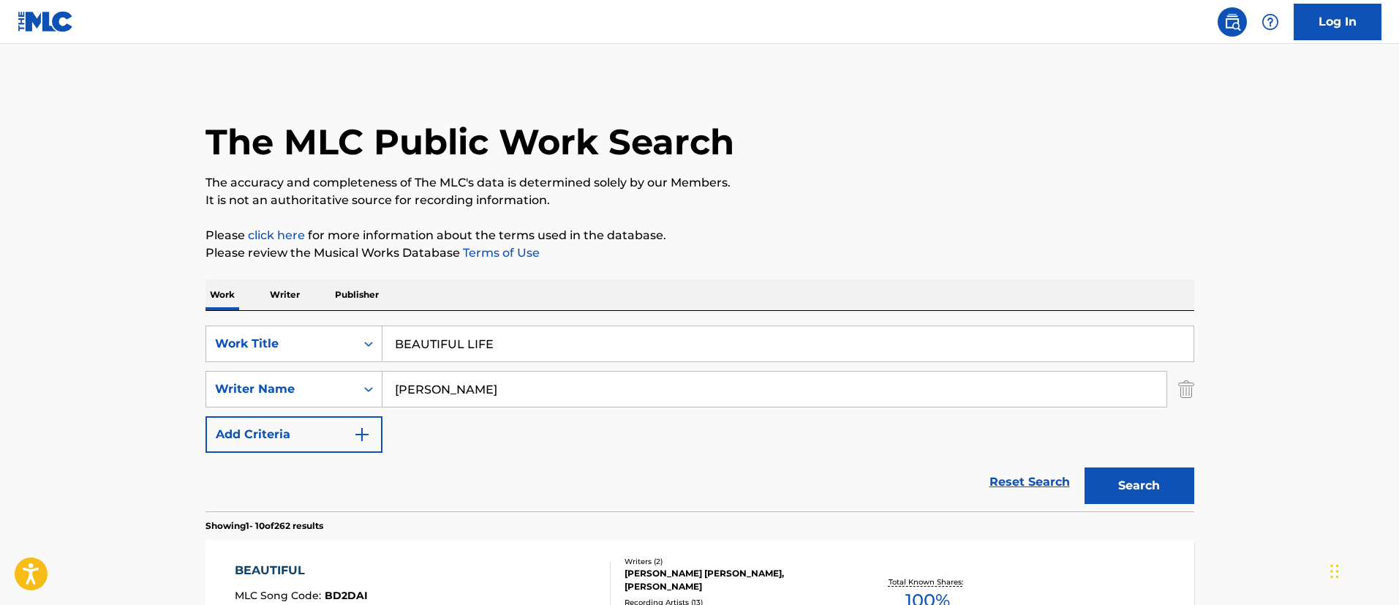
type input "[PERSON_NAME]"
click at [1173, 493] on button "Search" at bounding box center [1139, 485] width 110 height 37
click at [570, 347] on input "BEAUTIFUL LIFE" at bounding box center [787, 343] width 811 height 35
click at [1154, 468] on button "Search" at bounding box center [1139, 485] width 110 height 37
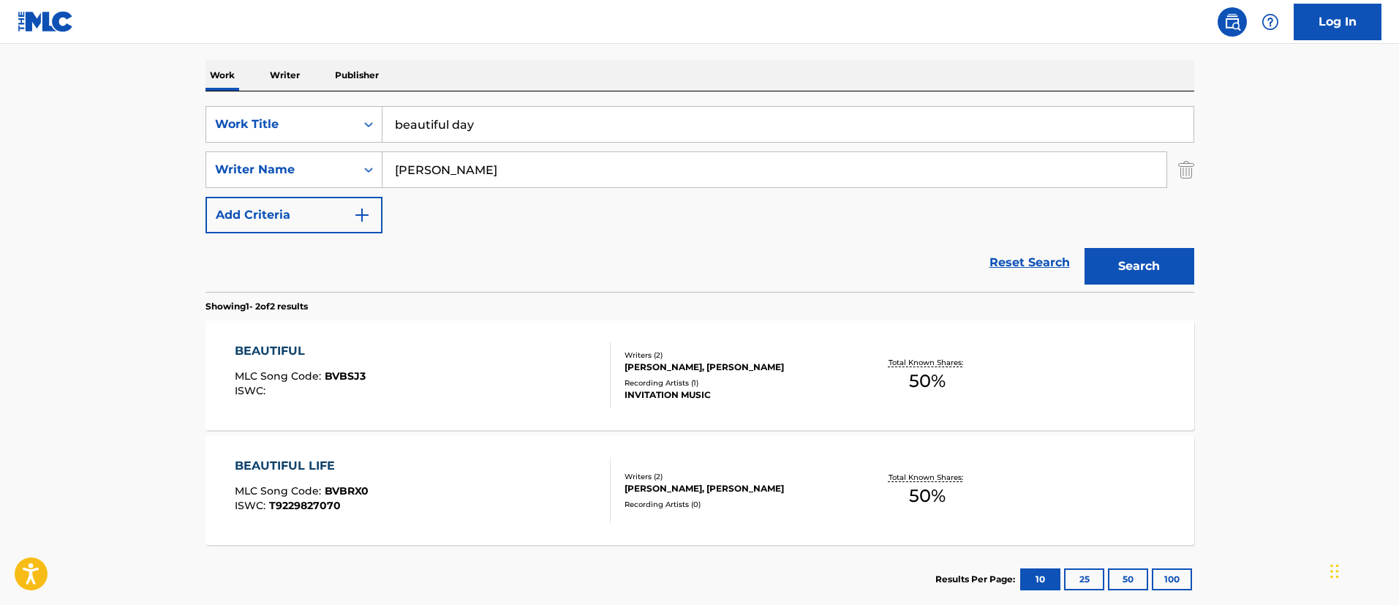
click at [507, 127] on input "beautiful day" at bounding box center [787, 124] width 811 height 35
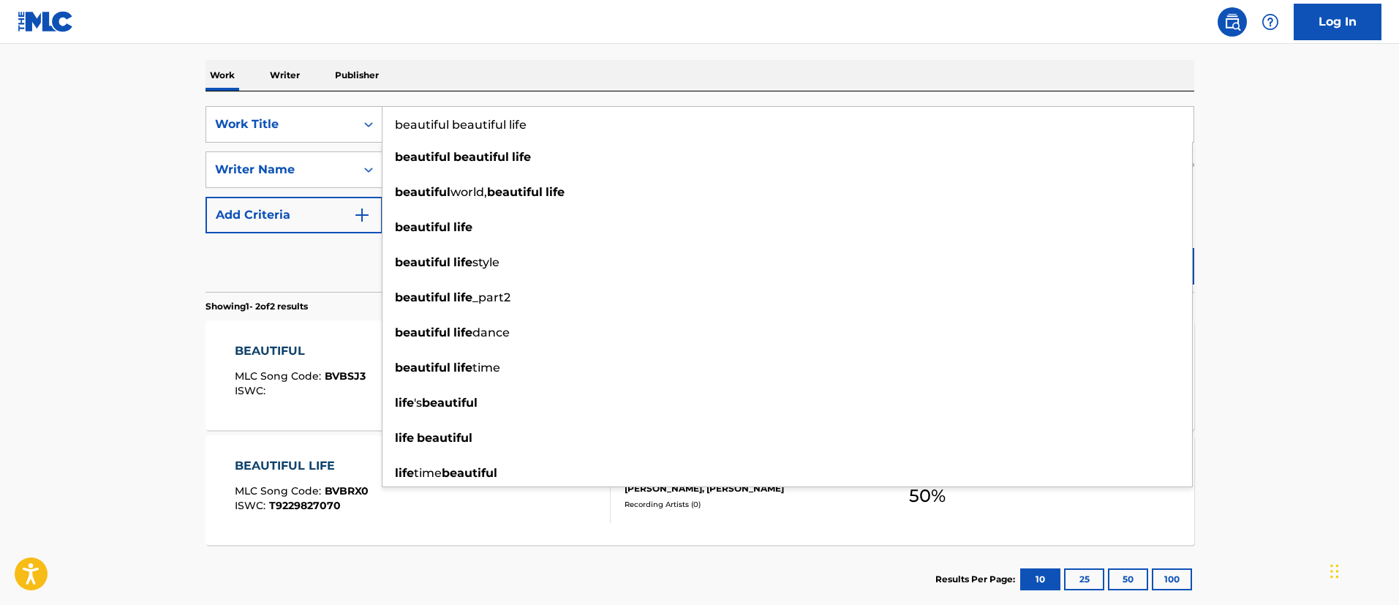
type input "beautiful beautiful life"
click at [299, 458] on div "BEAUTIFUL LIFE" at bounding box center [302, 466] width 134 height 18
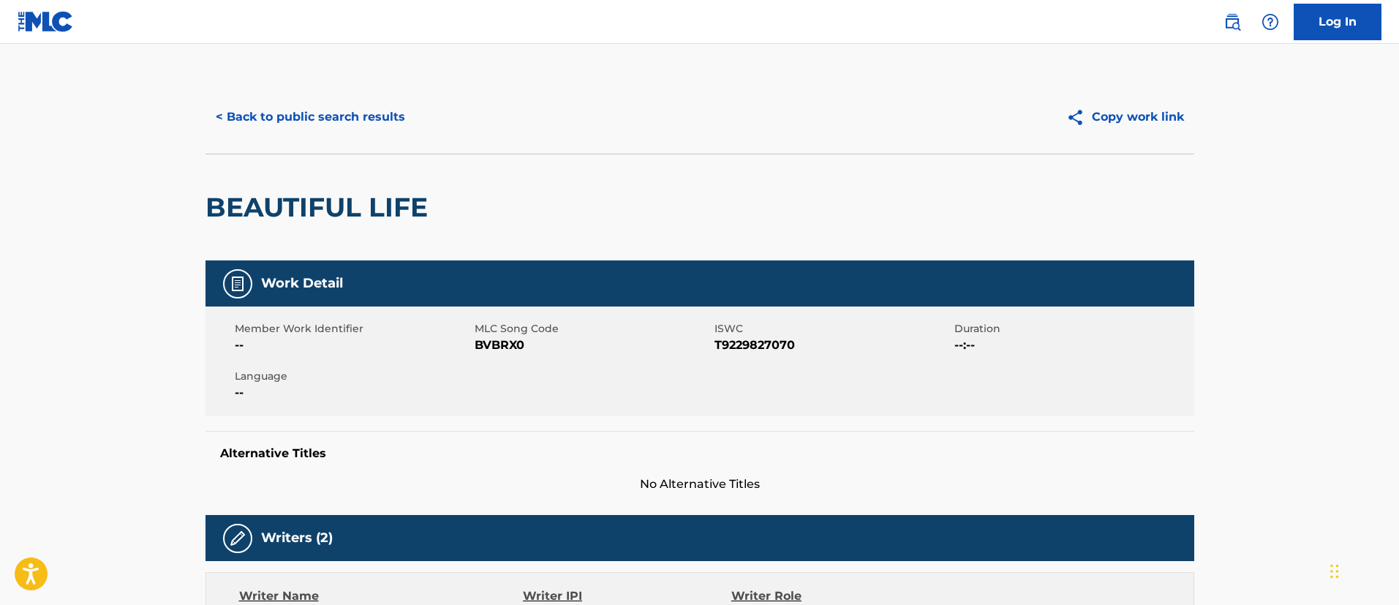
scroll to position [219, 0]
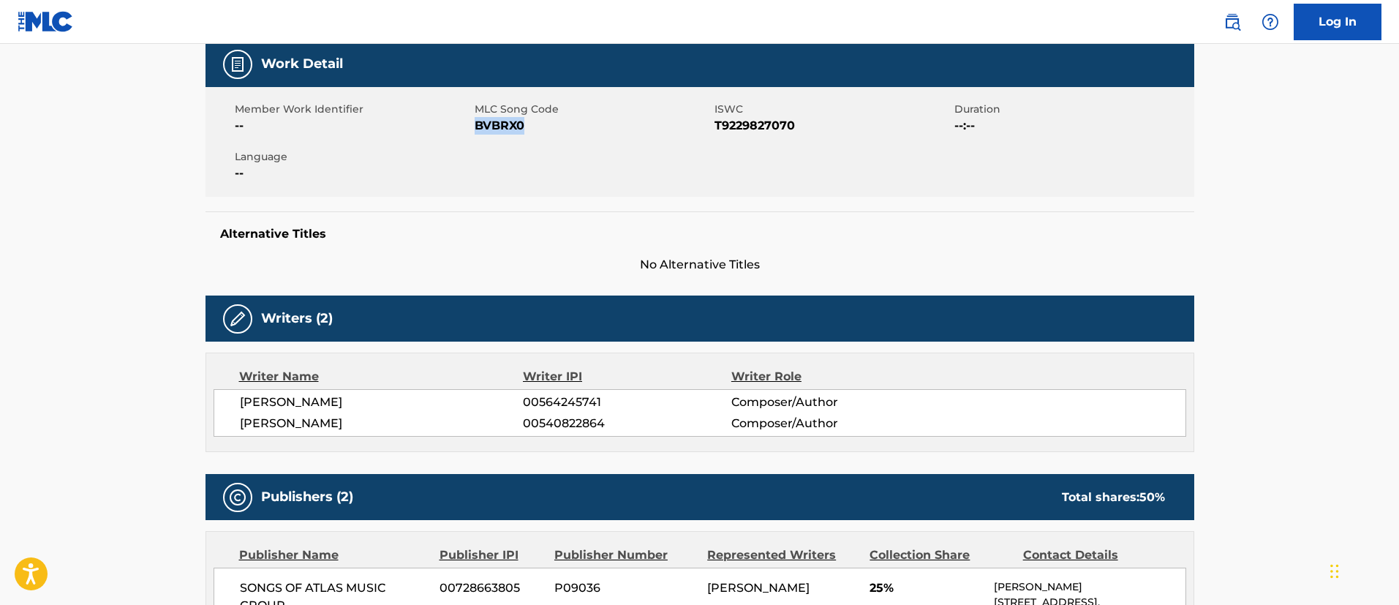
drag, startPoint x: 487, startPoint y: 125, endPoint x: 478, endPoint y: 132, distance: 11.4
click at [478, 132] on span "BVBRX0" at bounding box center [593, 126] width 236 height 18
copy span "BVBRX0"
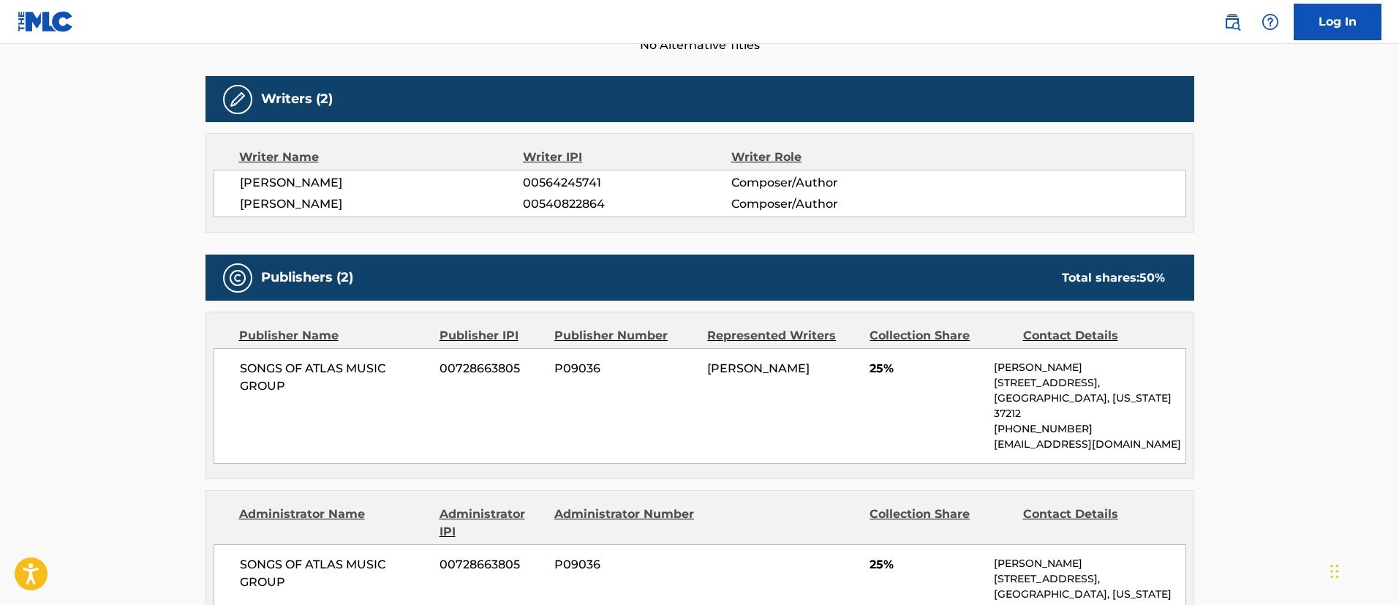
scroll to position [548, 0]
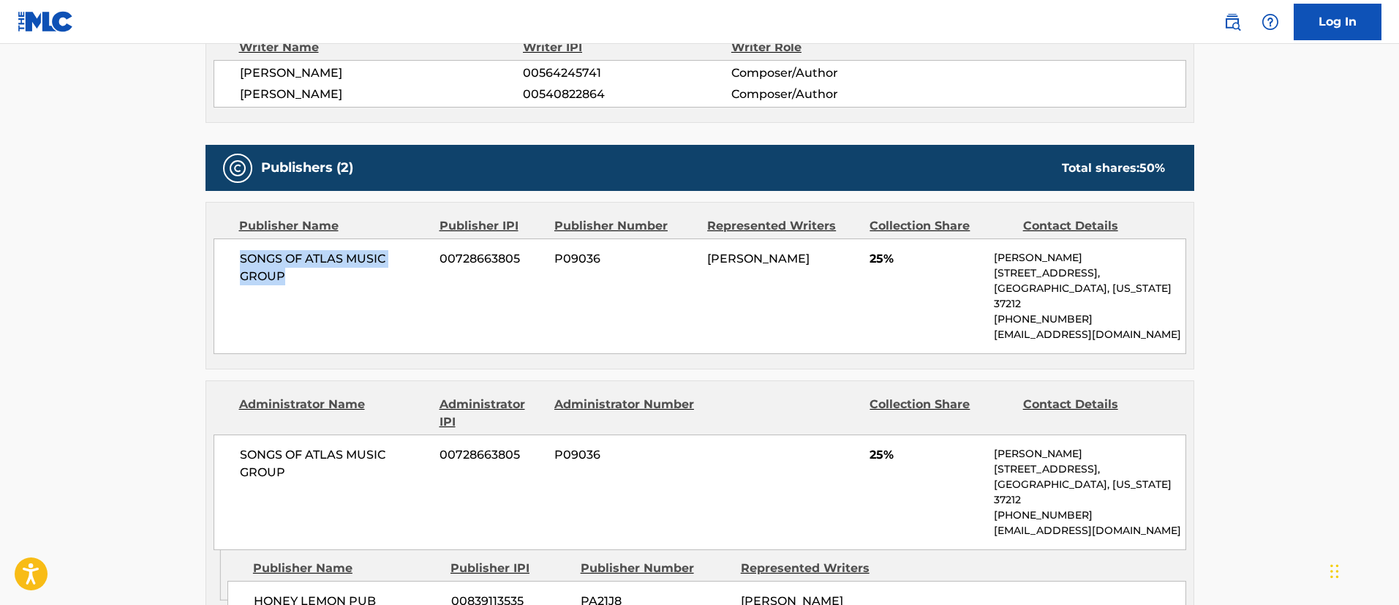
drag, startPoint x: 290, startPoint y: 280, endPoint x: 242, endPoint y: 262, distance: 51.6
click at [242, 262] on span "SONGS OF ATLAS MUSIC GROUP" at bounding box center [334, 267] width 189 height 35
copy span "SONGS OF ATLAS MUSIC GROUP"
drag, startPoint x: 524, startPoint y: 254, endPoint x: 439, endPoint y: 250, distance: 85.7
click at [439, 250] on div "SONGS OF ATLAS MUSIC GROUP 00728663805 P09036 [PERSON_NAME] 25% [PERSON_NAME] […" at bounding box center [700, 296] width 973 height 116
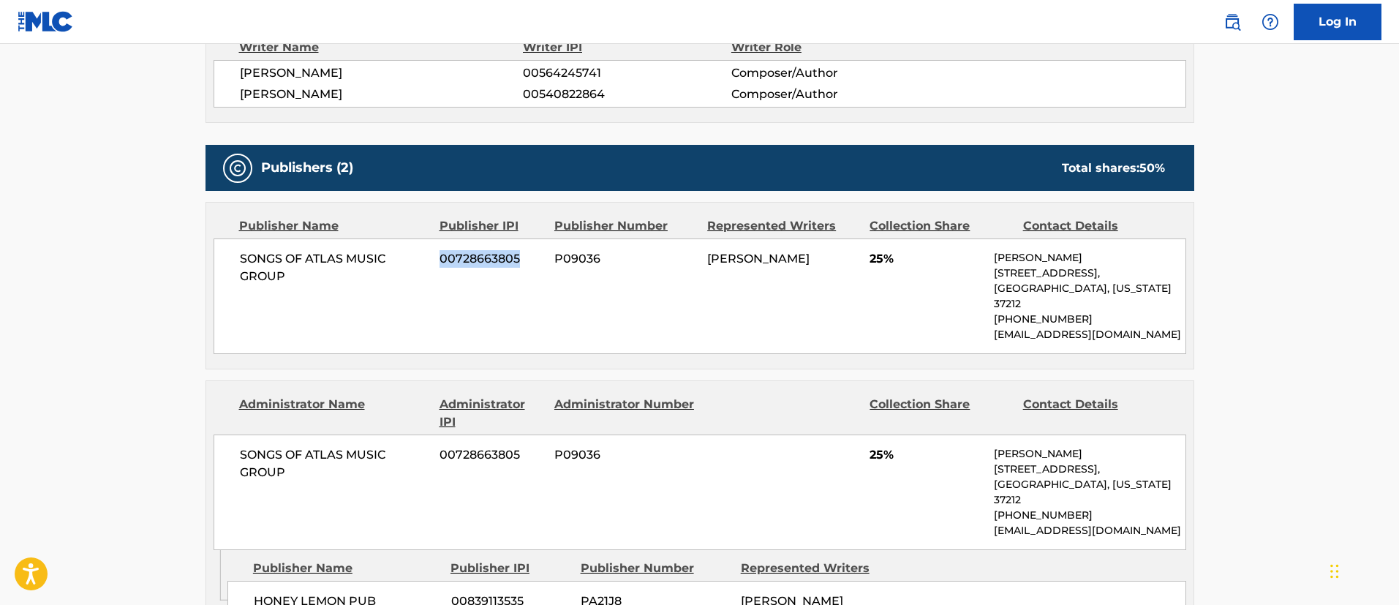
copy span "00728663805"
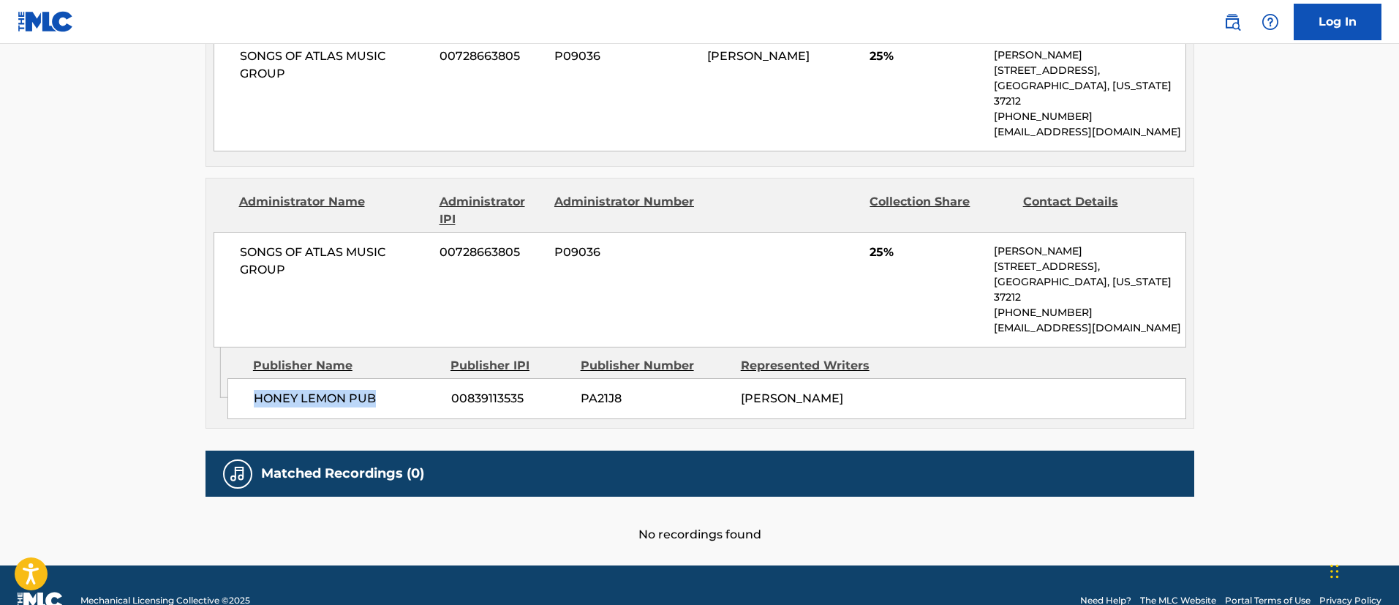
drag, startPoint x: 378, startPoint y: 371, endPoint x: 238, endPoint y: 365, distance: 139.8
click at [238, 378] on div "HONEY LEMON PUB 00839113535 PA21J8 [PERSON_NAME] GIRELLI" at bounding box center [706, 398] width 959 height 41
copy span "HONEY LEMON PUB"
drag, startPoint x: 529, startPoint y: 371, endPoint x: 443, endPoint y: 369, distance: 85.6
click at [443, 378] on div "HONEY LEMON PUB 00839113535 PA21J8 [PERSON_NAME] GIRELLI" at bounding box center [706, 398] width 959 height 41
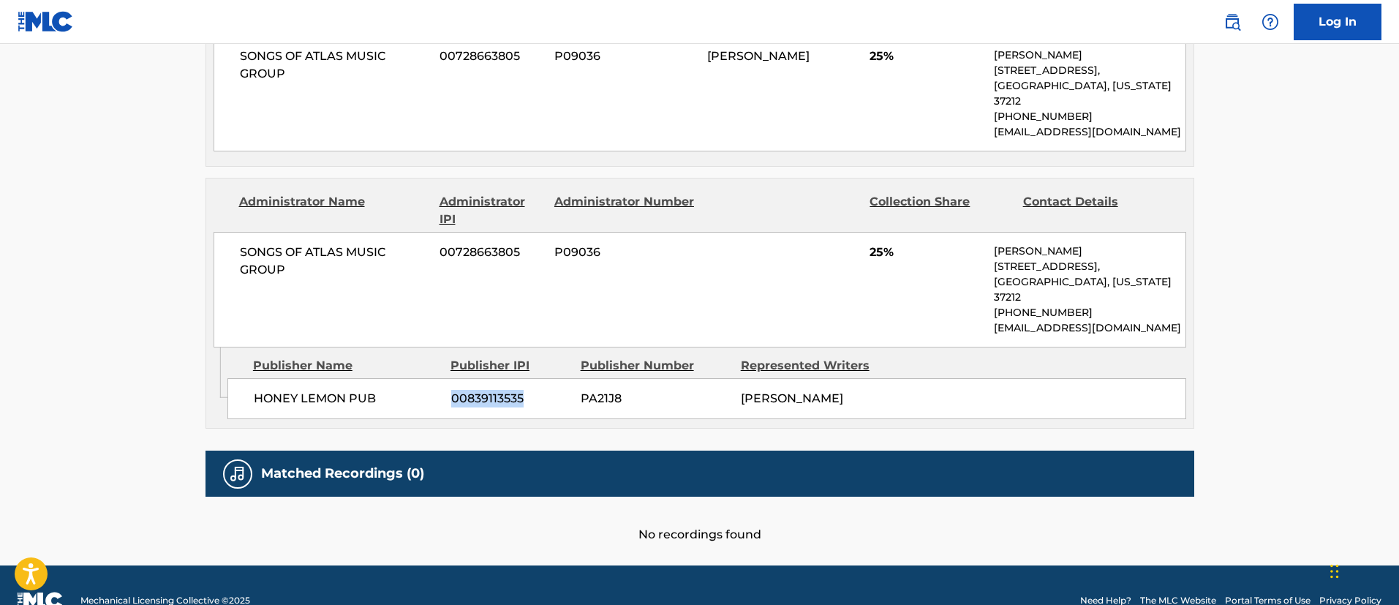
copy div "00839113535"
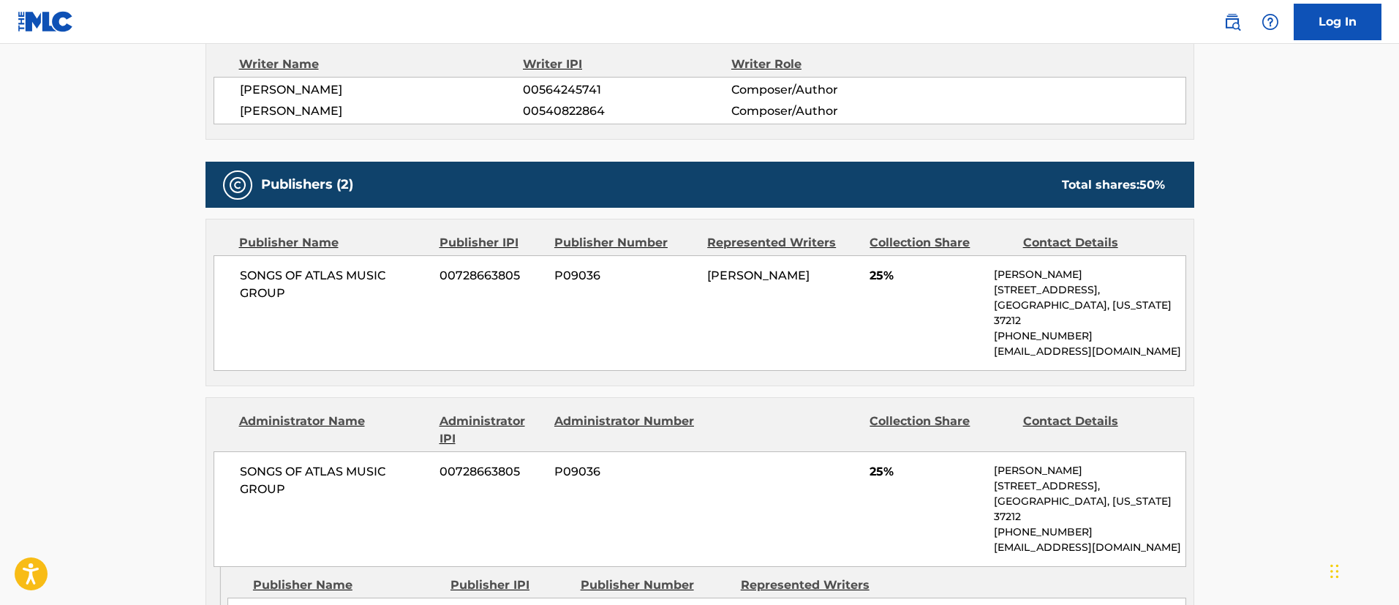
scroll to position [641, 0]
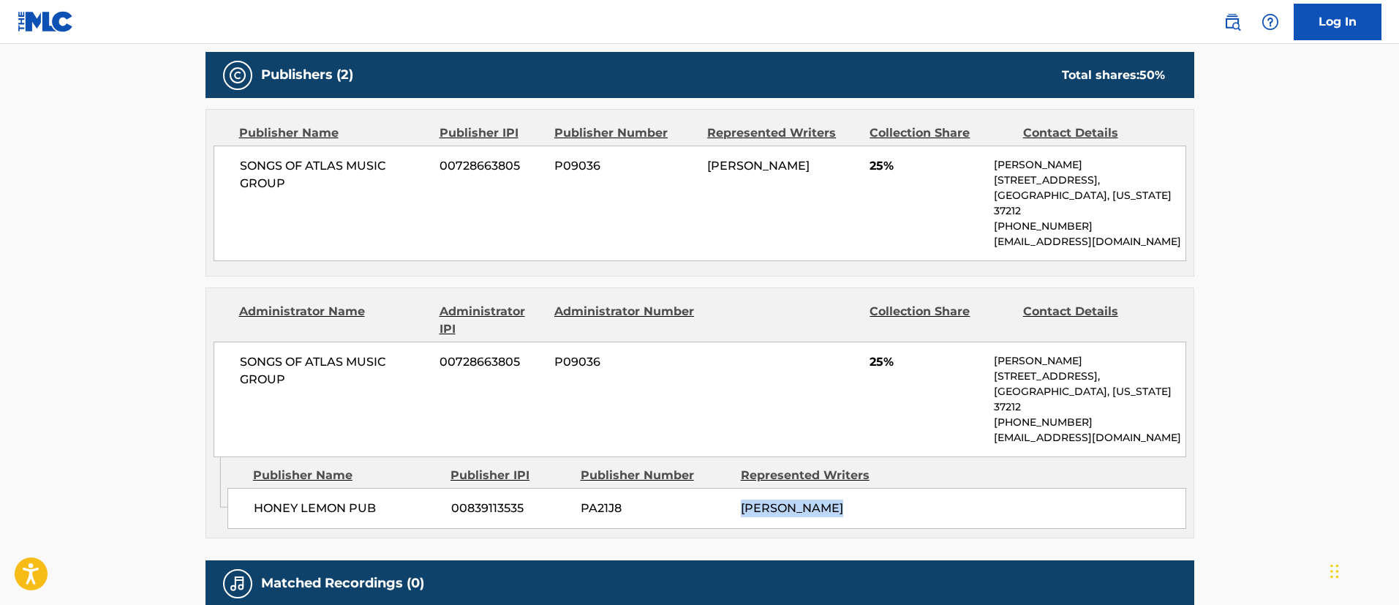
drag, startPoint x: 839, startPoint y: 480, endPoint x: 739, endPoint y: 477, distance: 100.2
click at [739, 488] on div "HONEY LEMON PUB 00839113535 PA21J8 [PERSON_NAME] GIRELLI" at bounding box center [706, 508] width 959 height 41
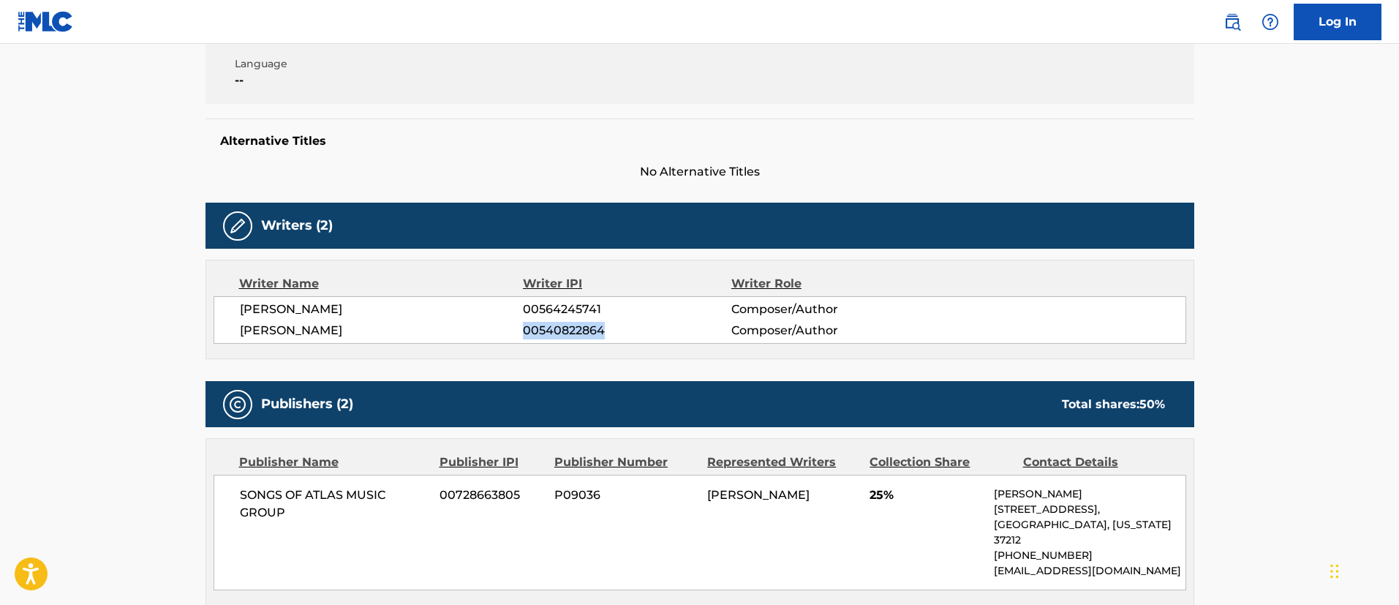
drag, startPoint x: 617, startPoint y: 333, endPoint x: 515, endPoint y: 332, distance: 102.4
click at [515, 332] on div "[PERSON_NAME] GIRELLI 00540822864 Composer/Author" at bounding box center [713, 331] width 946 height 18
drag, startPoint x: 394, startPoint y: 312, endPoint x: 221, endPoint y: 298, distance: 173.9
click at [222, 299] on div "[PERSON_NAME] 00564245741 Composer/Author [PERSON_NAME] 00540822864 Composer/Au…" at bounding box center [700, 320] width 973 height 48
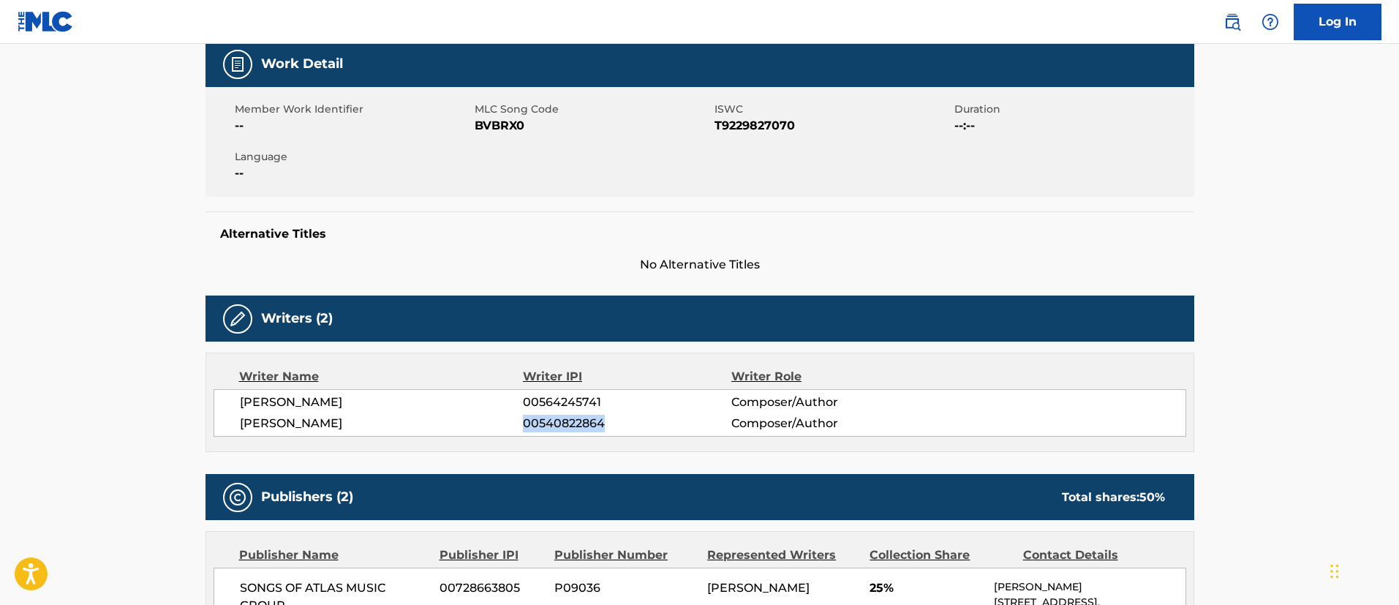
scroll to position [110, 0]
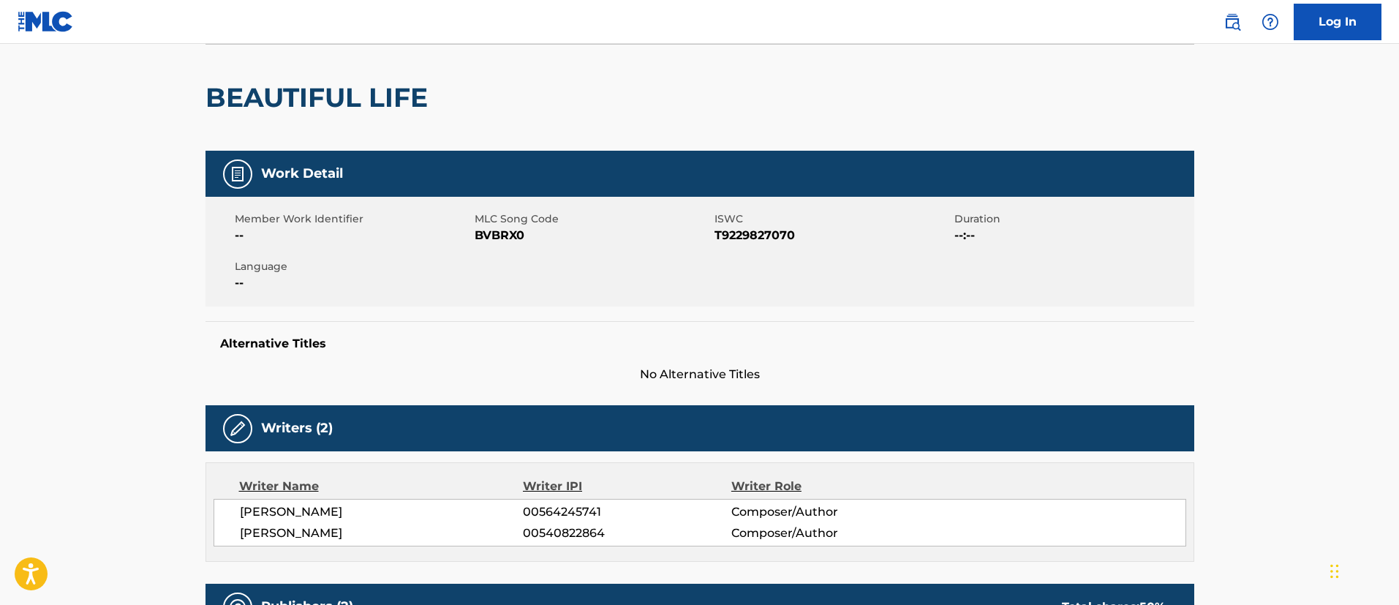
click at [393, 98] on h2 "BEAUTIFUL LIFE" at bounding box center [320, 97] width 230 height 33
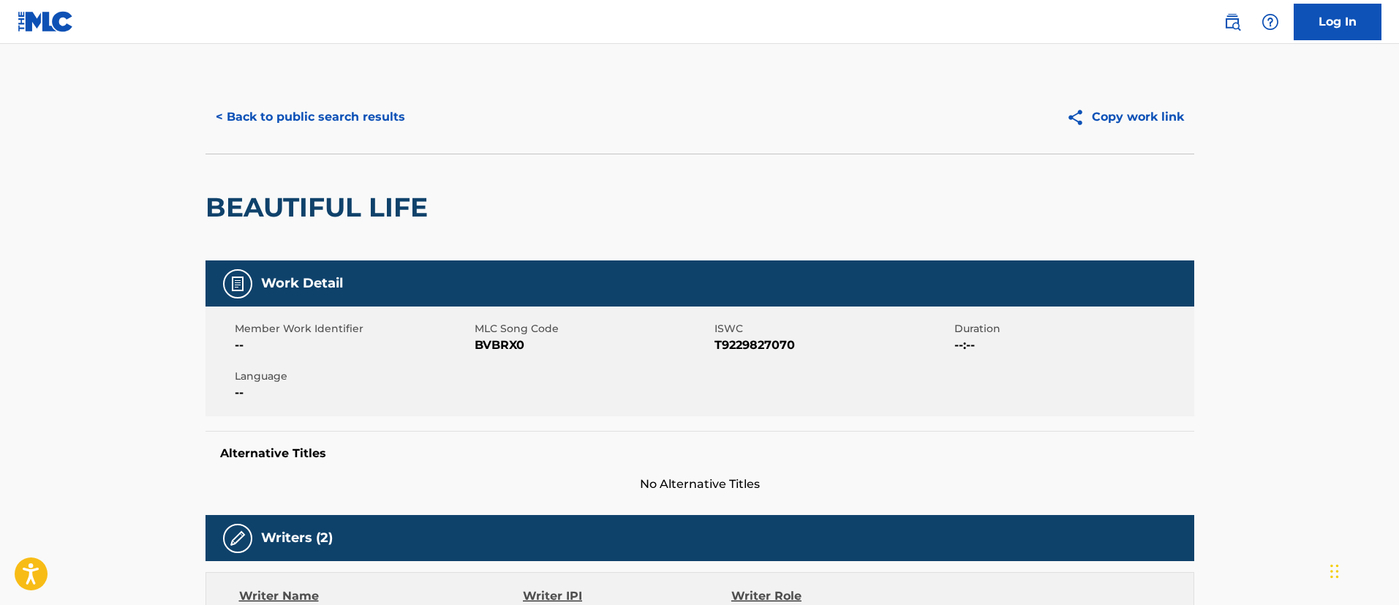
click at [374, 112] on button "< Back to public search results" at bounding box center [310, 117] width 210 height 37
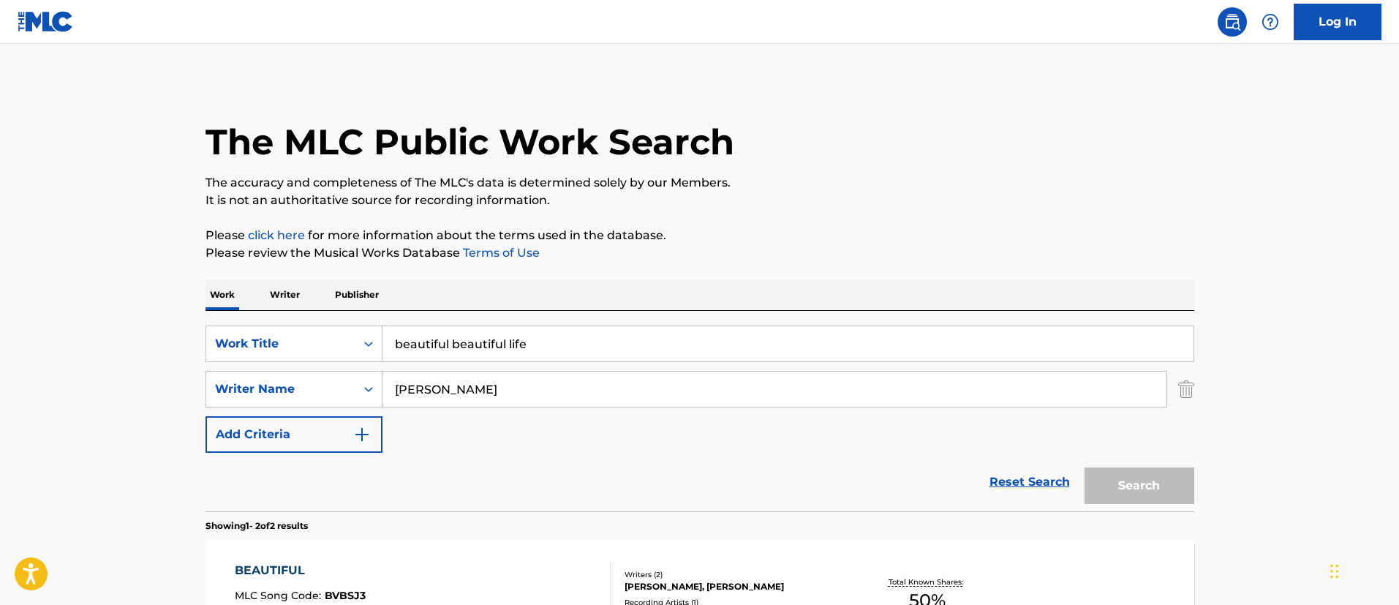
scroll to position [219, 0]
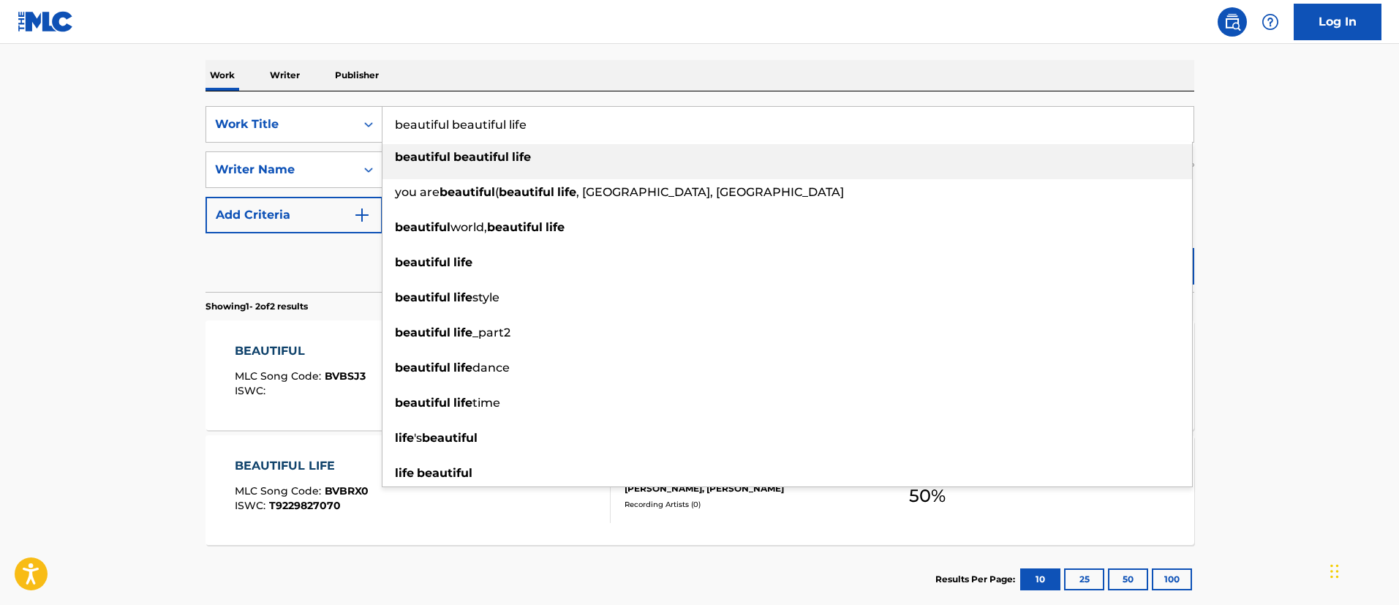
drag, startPoint x: 600, startPoint y: 121, endPoint x: 414, endPoint y: 122, distance: 185.7
click at [412, 121] on input "beautiful beautiful life" at bounding box center [787, 124] width 811 height 35
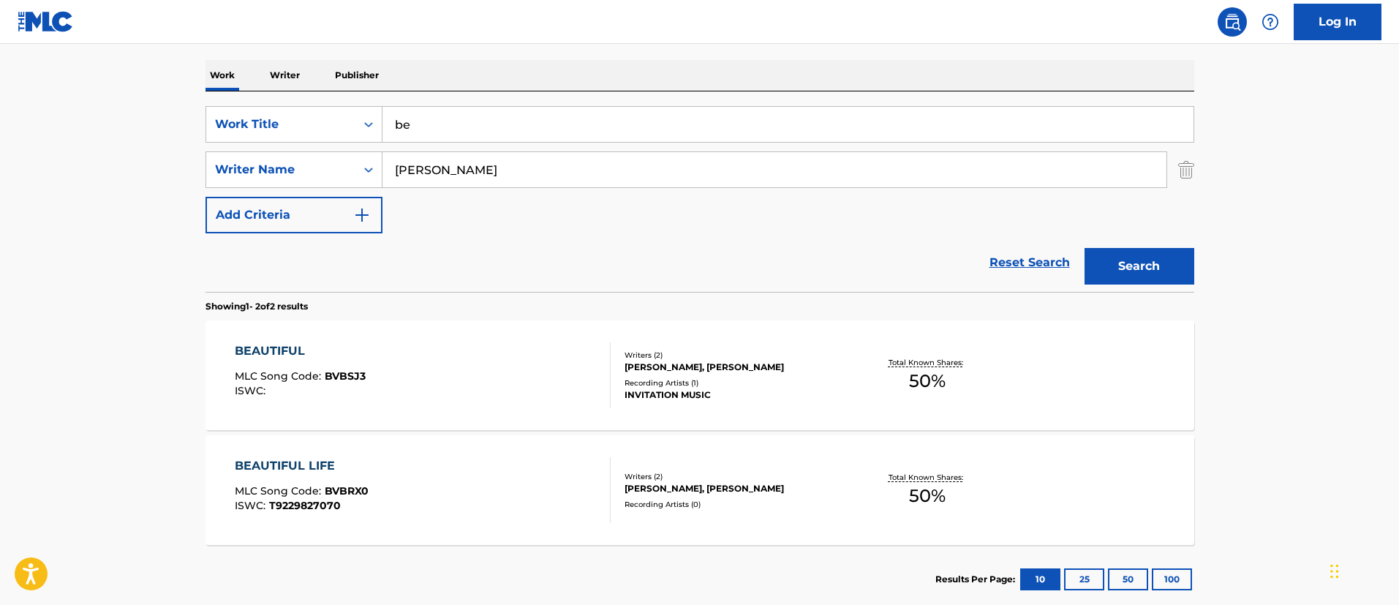
type input "b"
paste input "BEAUTY IN THE LET GO"
type input "BEAUTY IN THE LET GO"
click at [1182, 269] on button "Search" at bounding box center [1139, 266] width 110 height 37
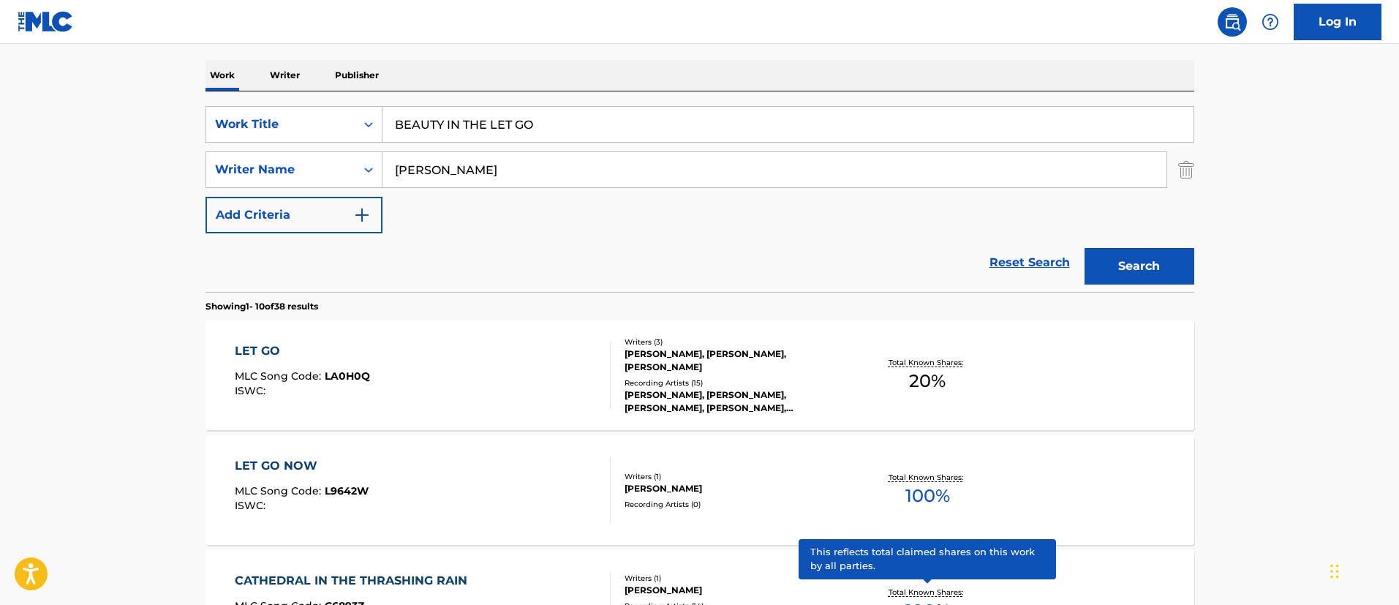
click at [471, 172] on input "[PERSON_NAME]" at bounding box center [774, 169] width 784 height 35
drag, startPoint x: 469, startPoint y: 166, endPoint x: 374, endPoint y: 159, distance: 94.6
click at [374, 159] on div "SearchWithCriteria12f5240d-638f-45c5-9447-09e1798c57c0 Writer Name [PERSON_NAME]" at bounding box center [699, 169] width 989 height 37
click at [1183, 172] on img "Search Form" at bounding box center [1186, 169] width 16 height 37
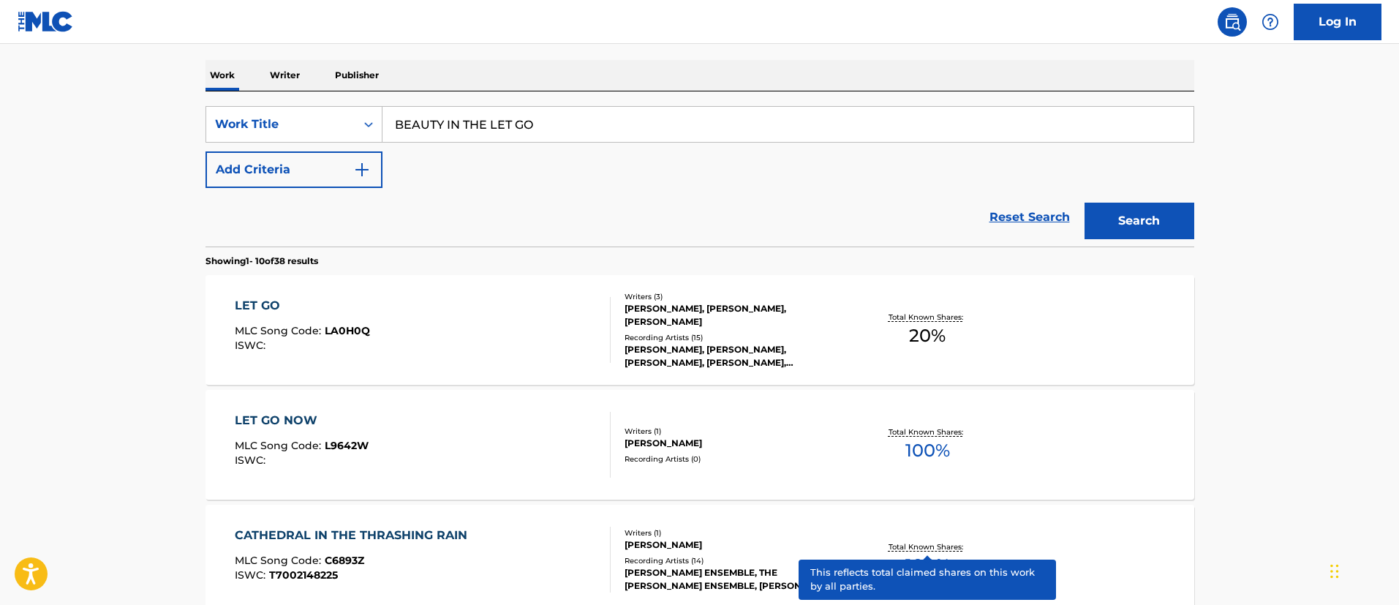
click at [1156, 227] on button "Search" at bounding box center [1139, 221] width 110 height 37
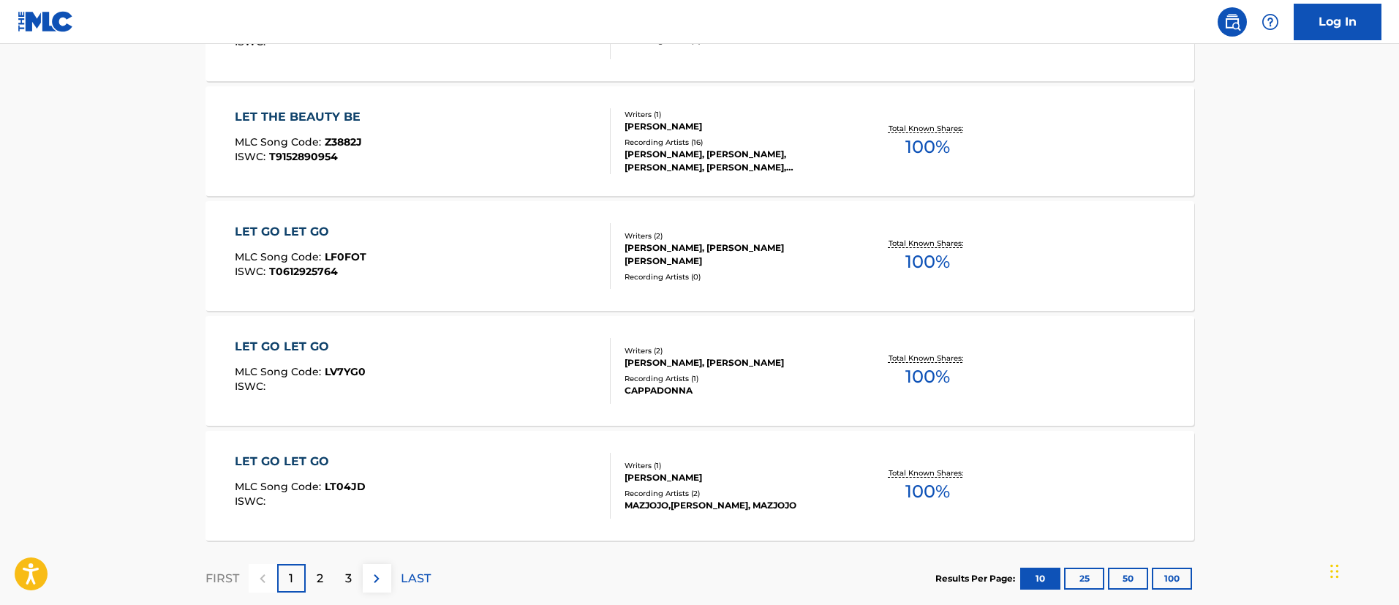
scroll to position [768, 0]
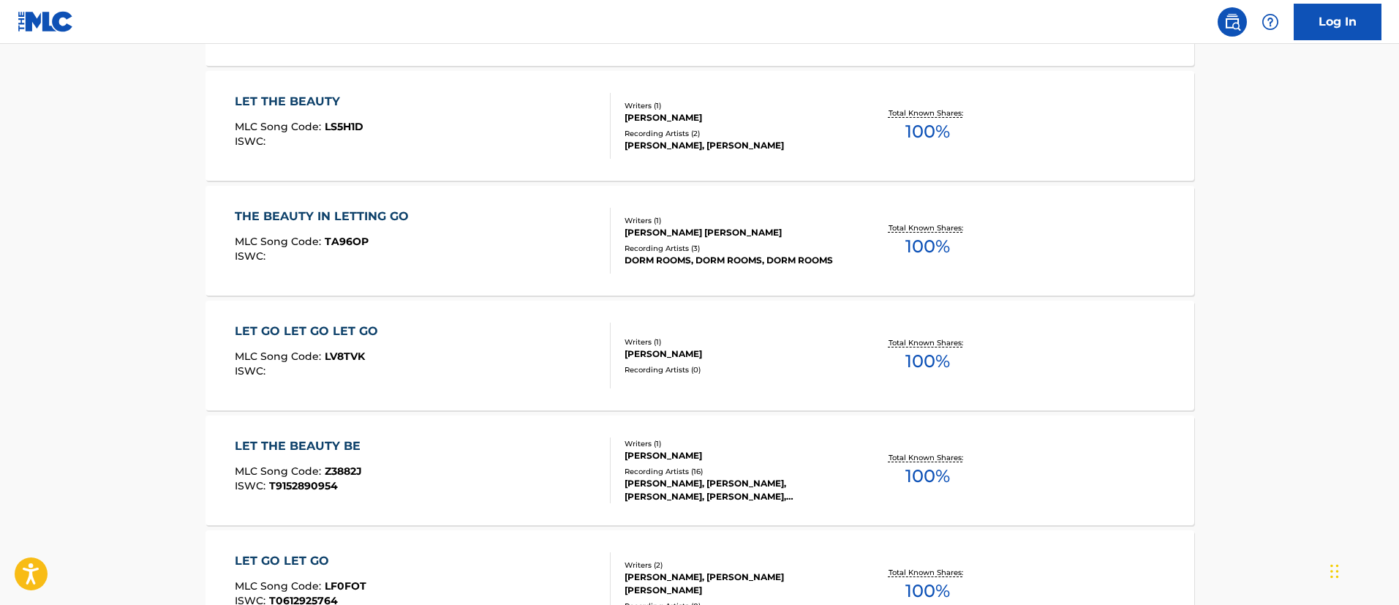
click at [400, 215] on div "THE BEAUTY IN LETTING GO" at bounding box center [325, 217] width 181 height 18
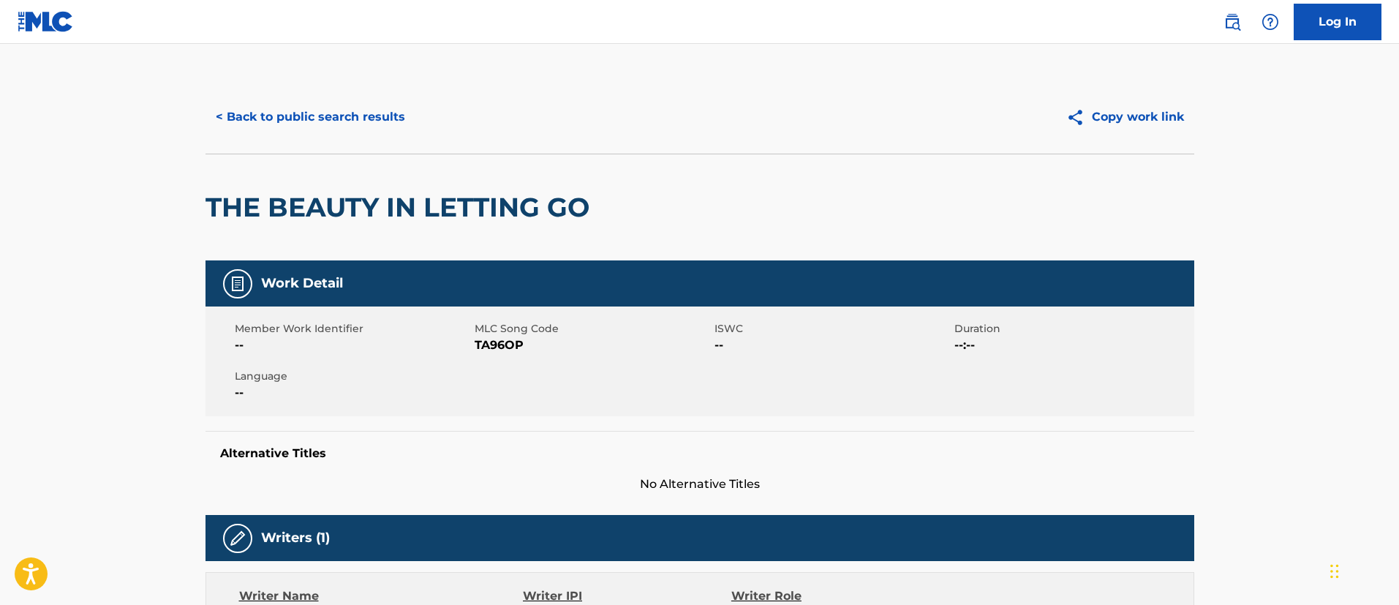
click at [343, 110] on button "< Back to public search results" at bounding box center [310, 117] width 210 height 37
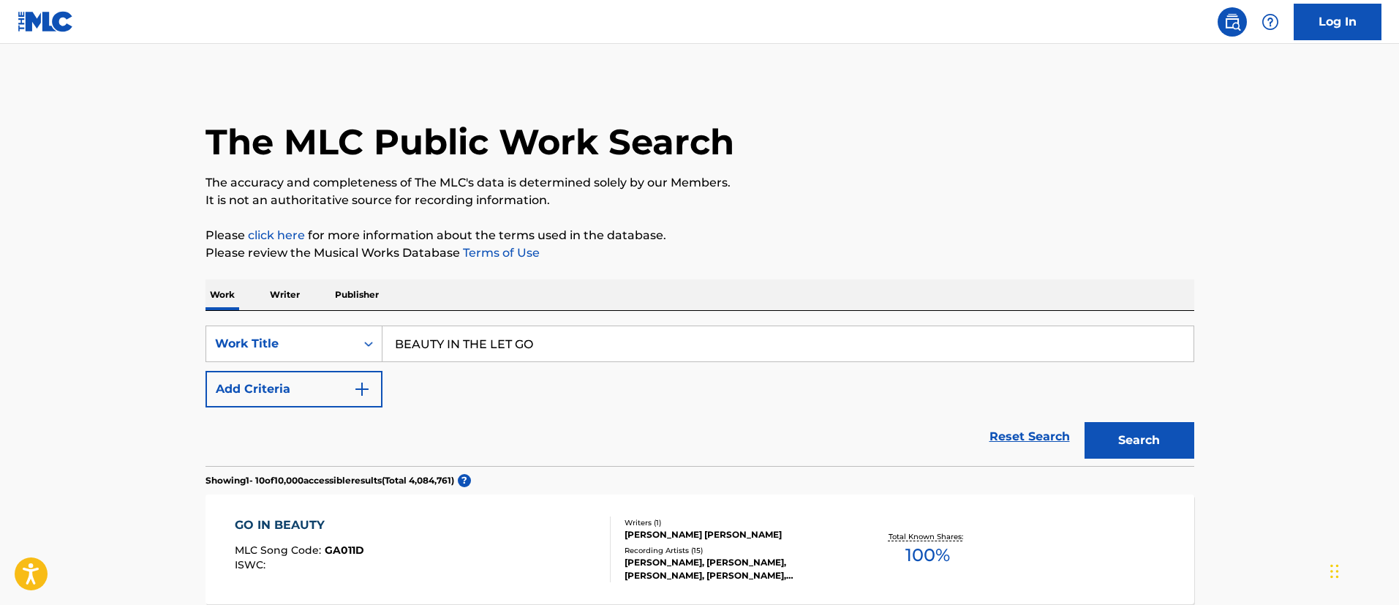
drag, startPoint x: 563, startPoint y: 350, endPoint x: 455, endPoint y: 338, distance: 108.9
click at [453, 338] on input "BEAUTY IN THE LET GO" at bounding box center [787, 343] width 811 height 35
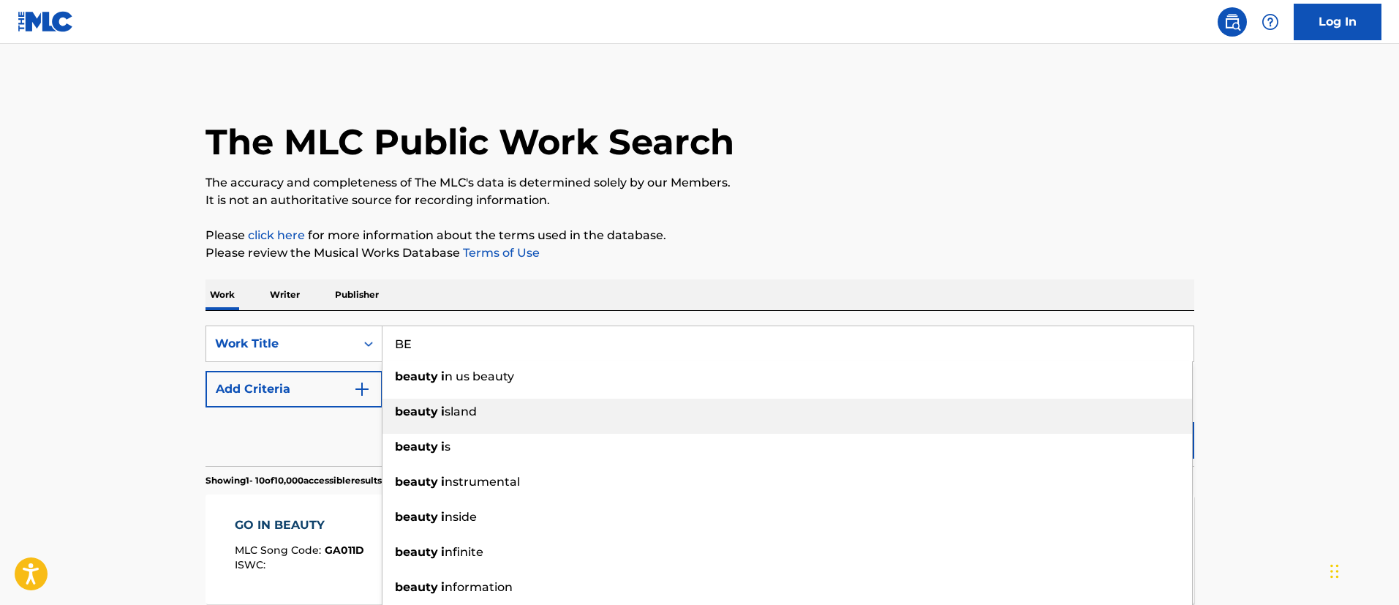
type input "B"
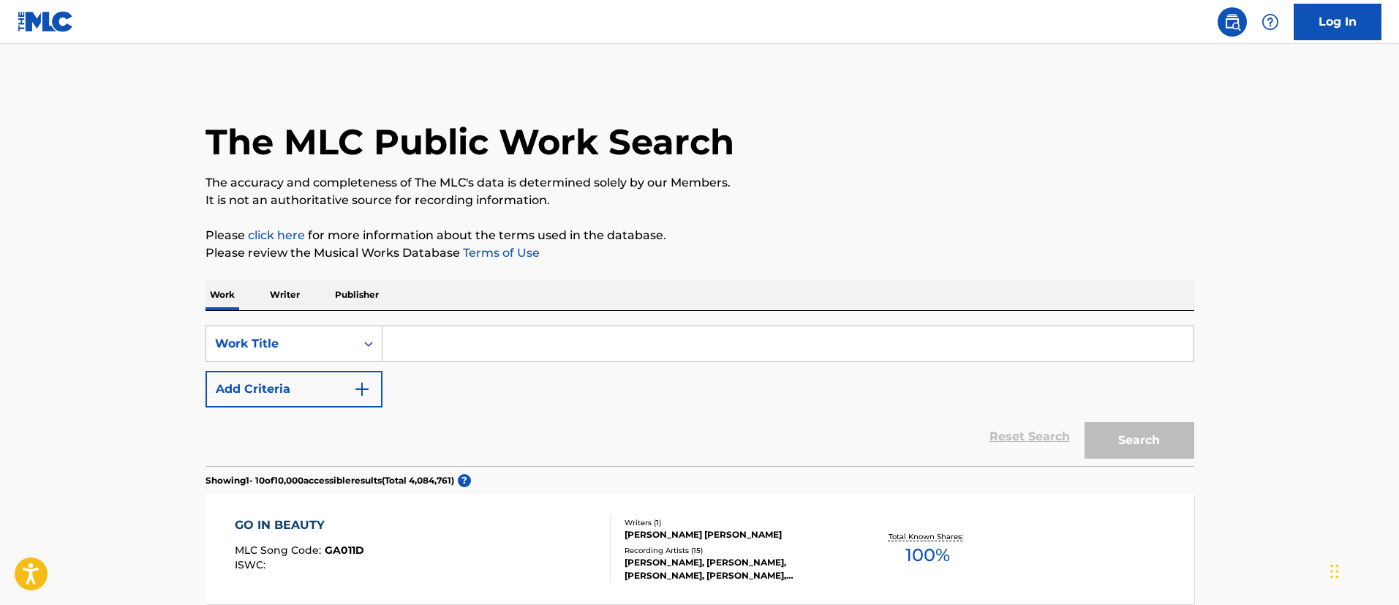
paste input "BEST CLOTHES"
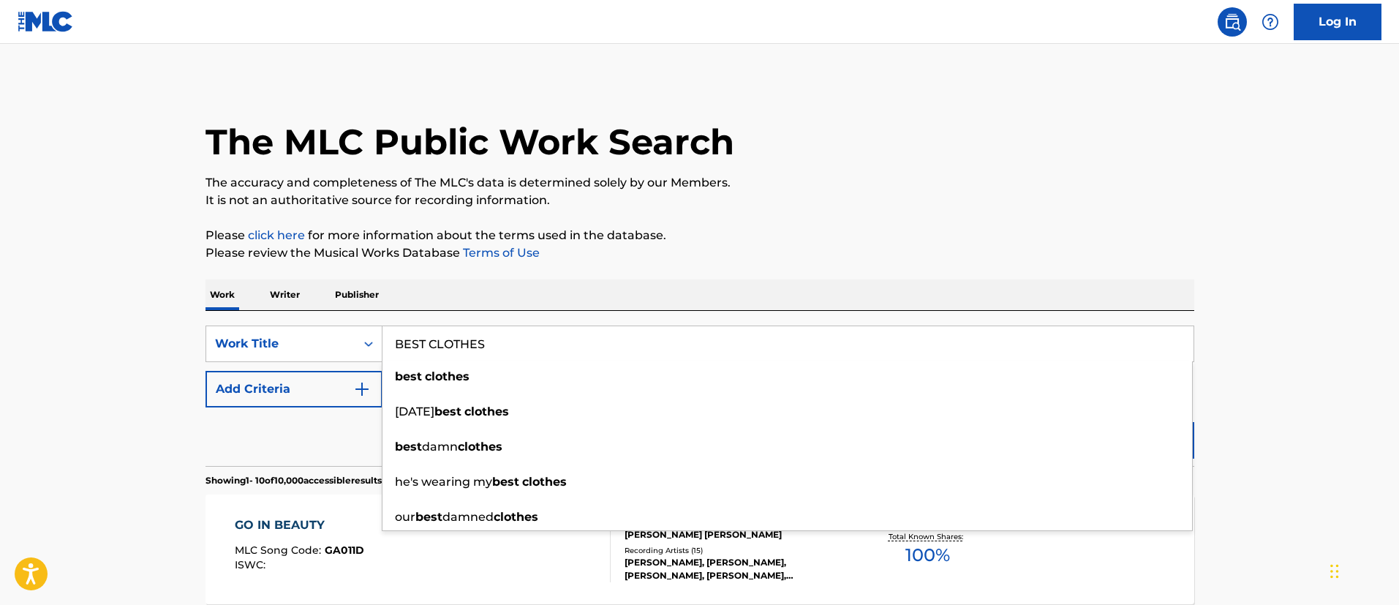
type input "BEST CLOTHES"
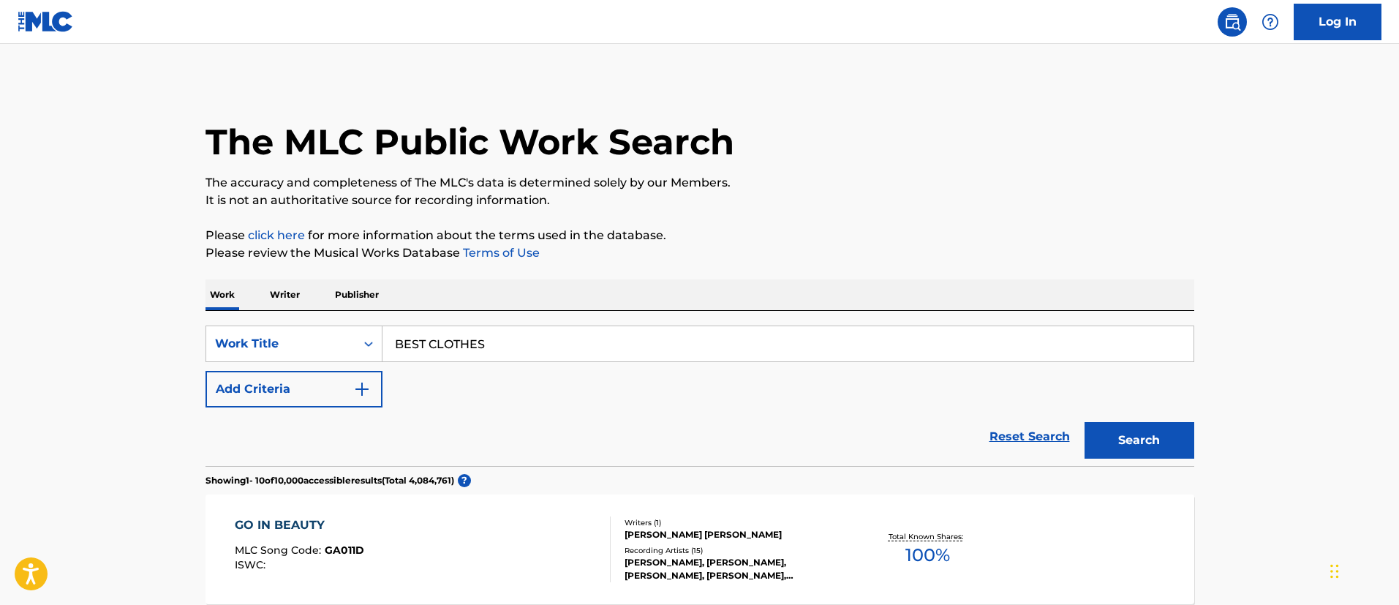
click at [342, 392] on button "Add Criteria" at bounding box center [293, 389] width 177 height 37
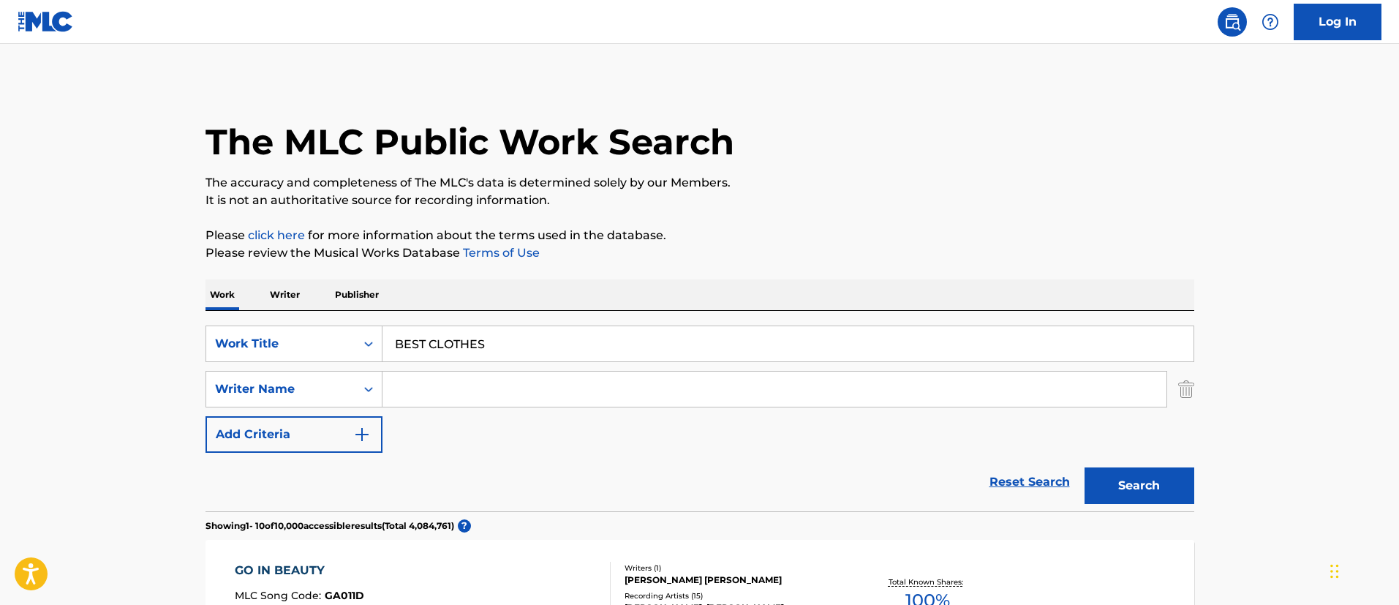
click at [429, 384] on input "Search Form" at bounding box center [774, 388] width 784 height 35
type input "[PERSON_NAME]"
click at [1139, 486] on button "Search" at bounding box center [1139, 485] width 110 height 37
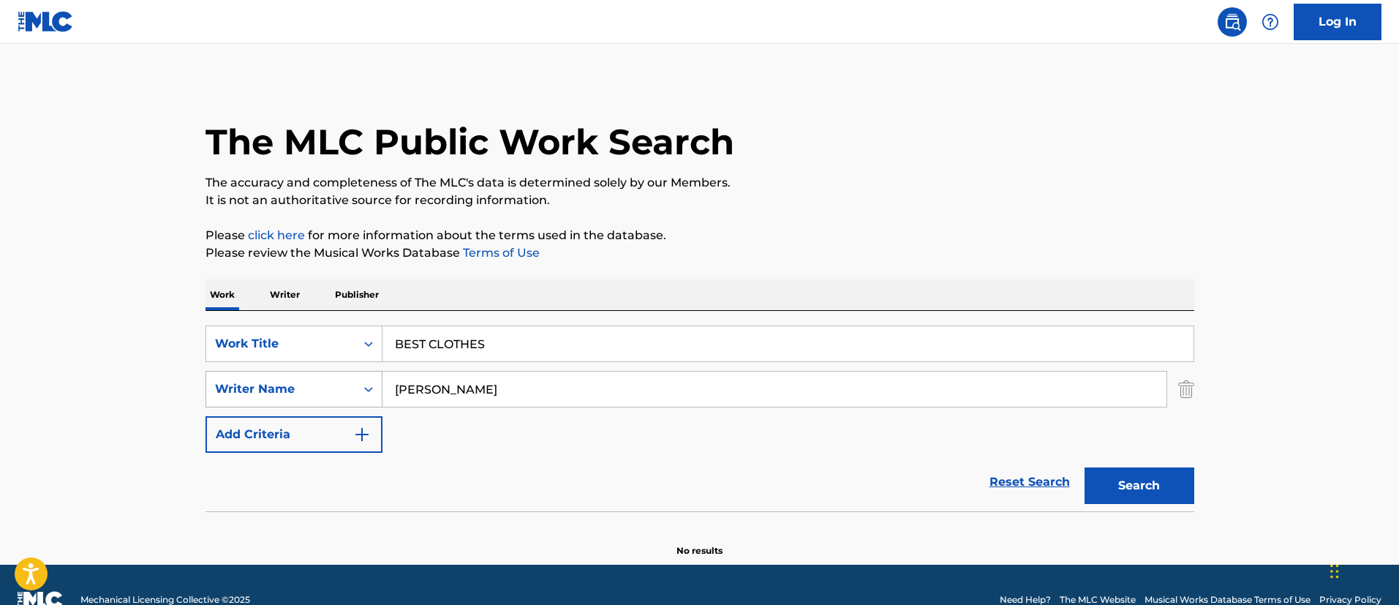
drag, startPoint x: 508, startPoint y: 396, endPoint x: 374, endPoint y: 388, distance: 134.0
click at [374, 388] on div "SearchWithCriteria12f5240d-638f-45c5-9447-09e1798c57c0 Writer Name [PERSON_NAME]" at bounding box center [699, 389] width 989 height 37
click at [1125, 484] on button "Search" at bounding box center [1139, 485] width 110 height 37
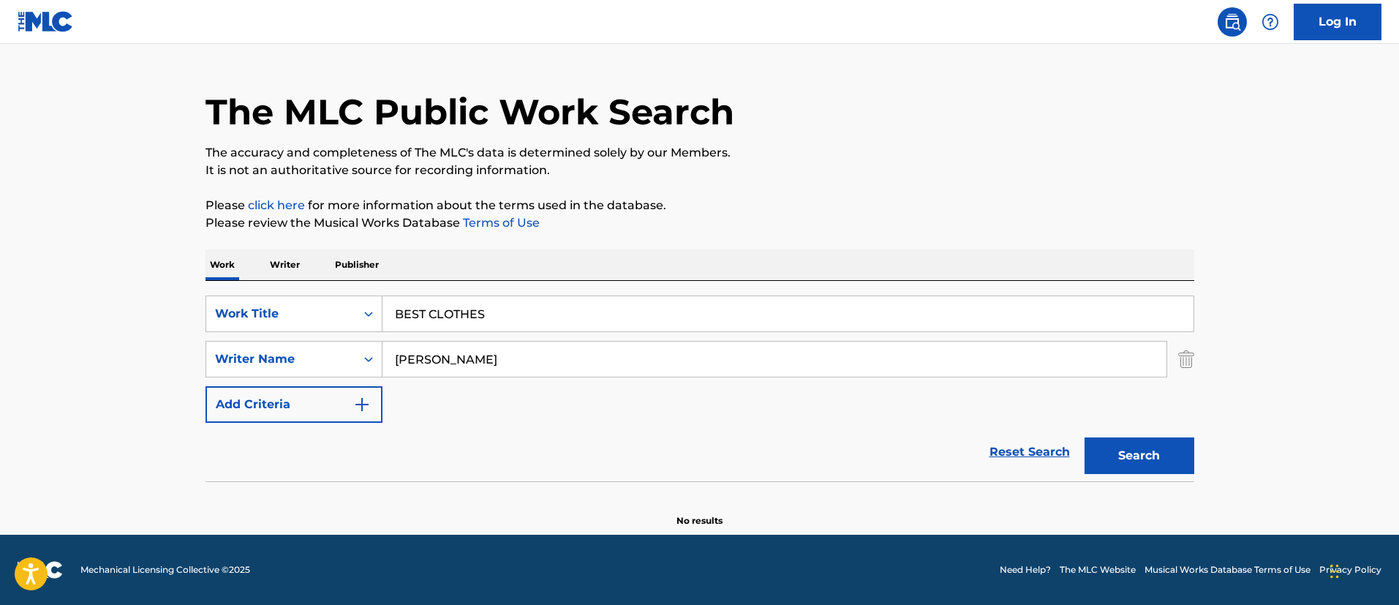
click at [1185, 363] on img "Search Form" at bounding box center [1186, 359] width 16 height 37
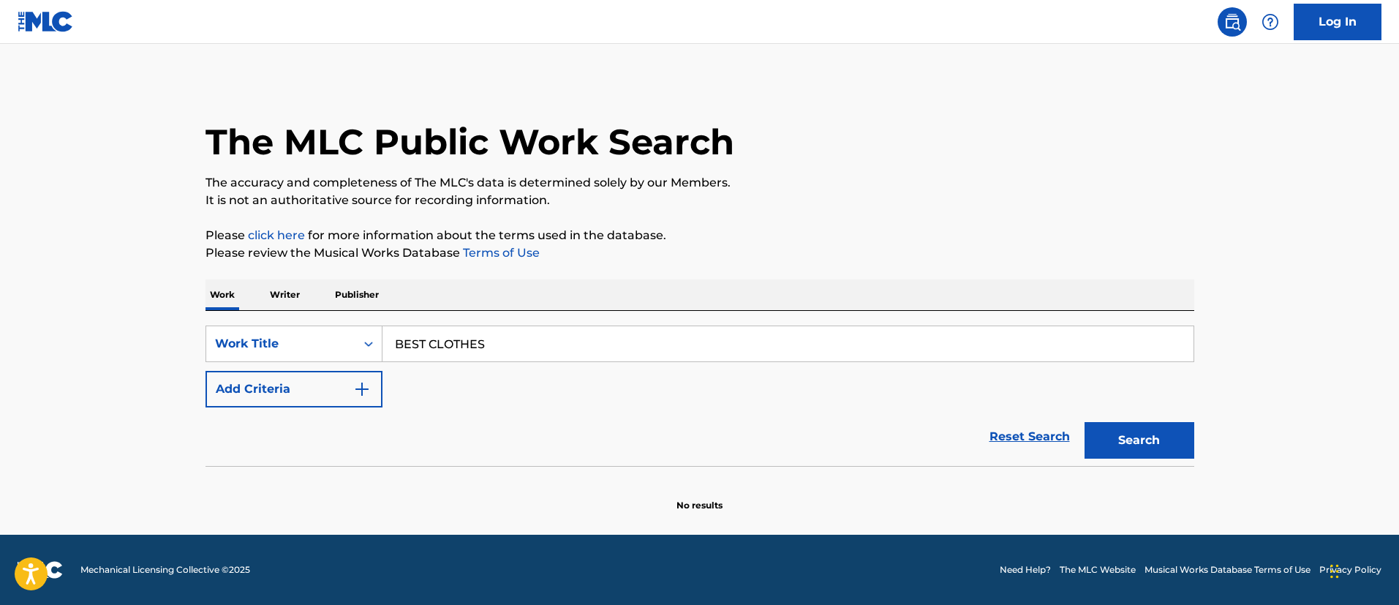
click at [1171, 442] on button "Search" at bounding box center [1139, 440] width 110 height 37
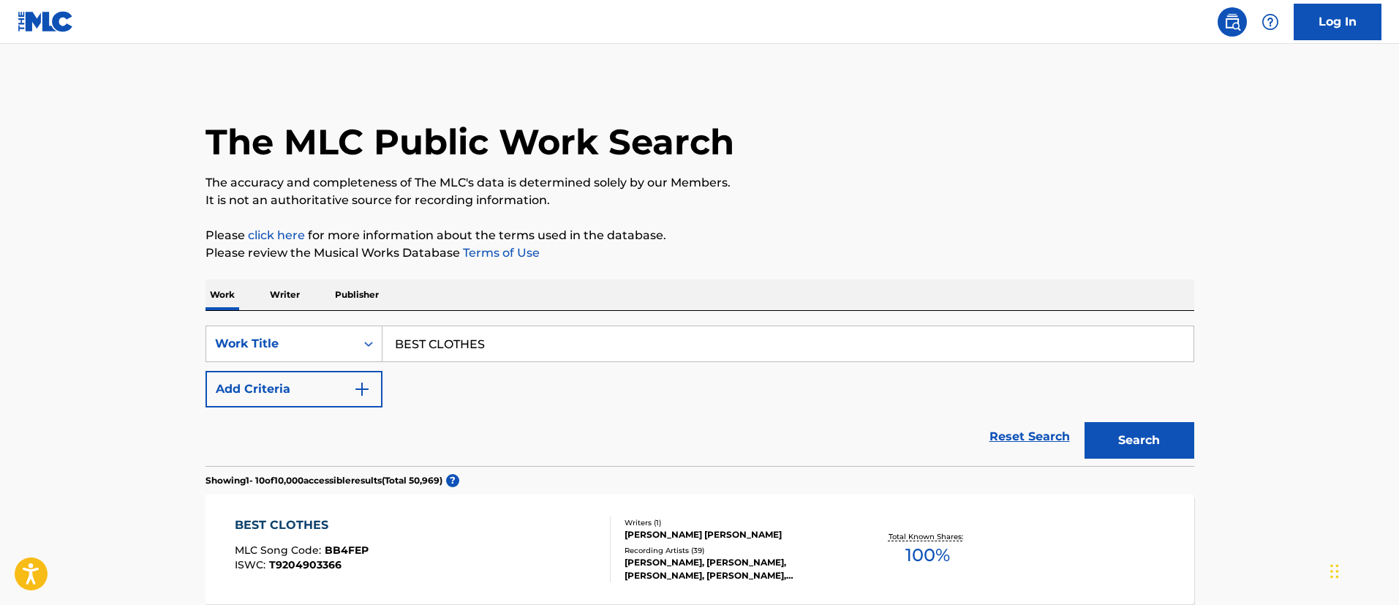
scroll to position [219, 0]
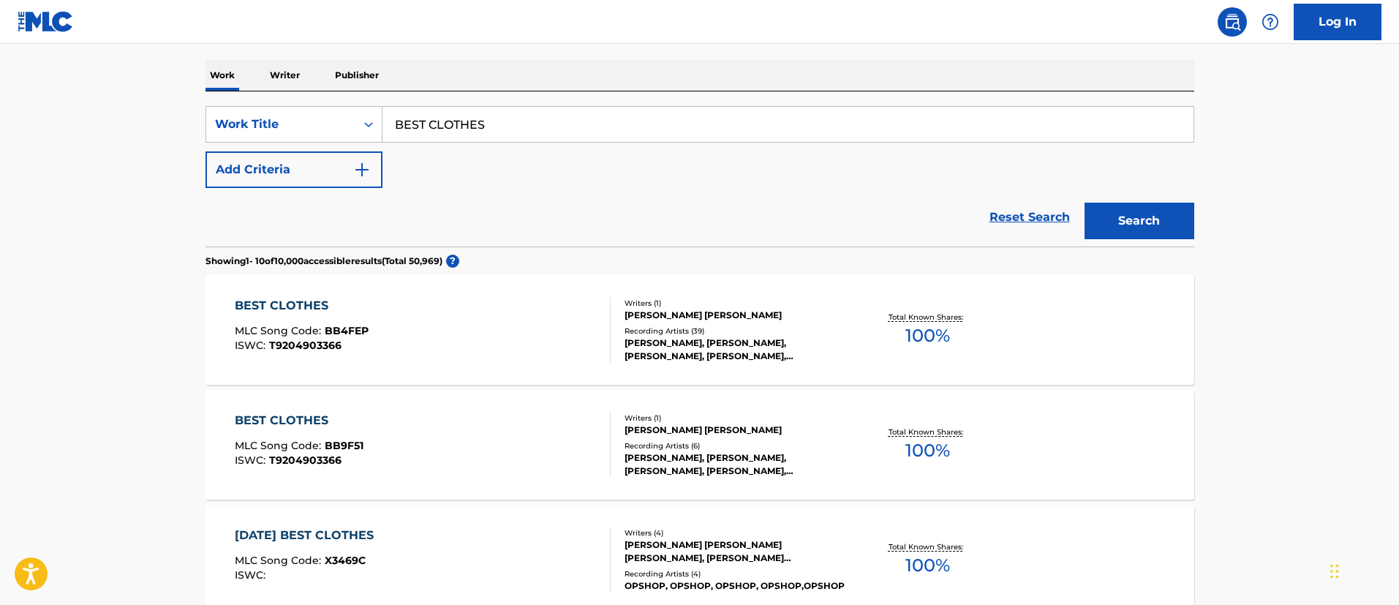
click at [296, 172] on button "Add Criteria" at bounding box center [293, 169] width 177 height 37
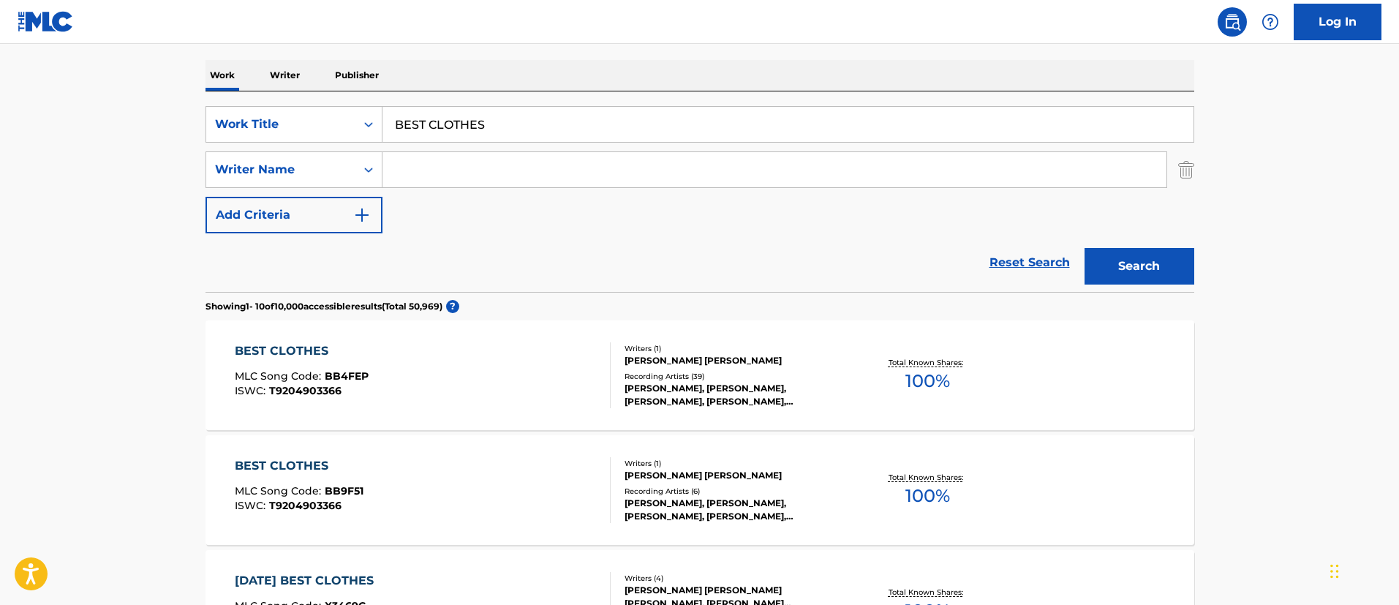
click at [422, 178] on input "Search Form" at bounding box center [774, 169] width 784 height 35
type input "MATT"
click at [1084, 248] on button "Search" at bounding box center [1139, 266] width 110 height 37
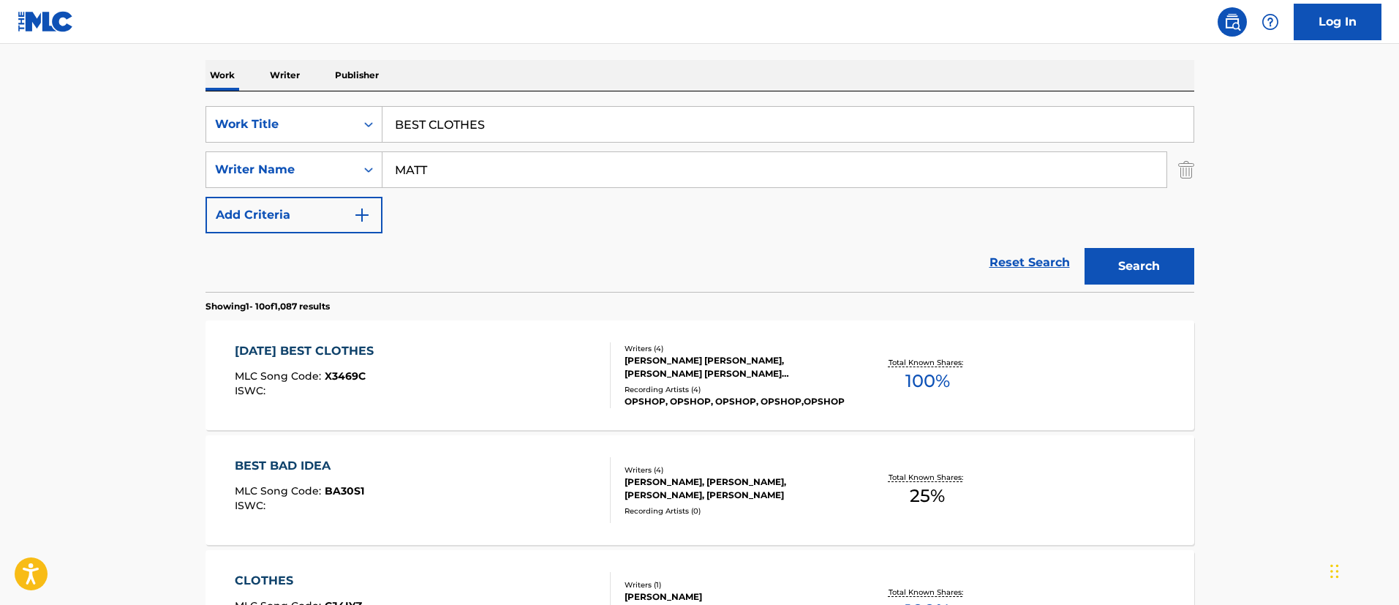
scroll to position [439, 0]
